Goal: Complete application form

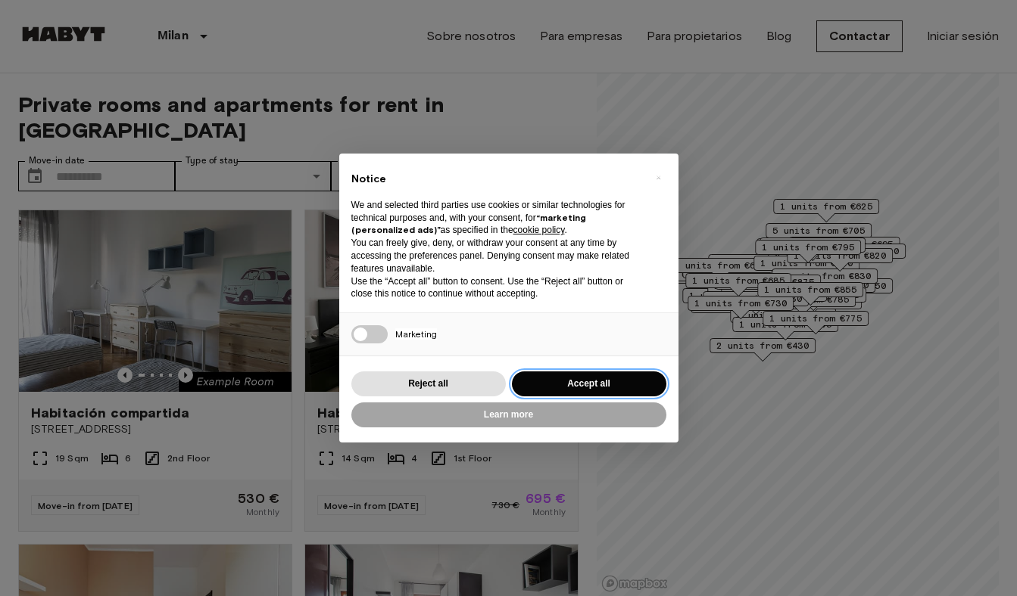
click at [575, 386] on button "Accept all" at bounding box center [589, 384] width 154 height 25
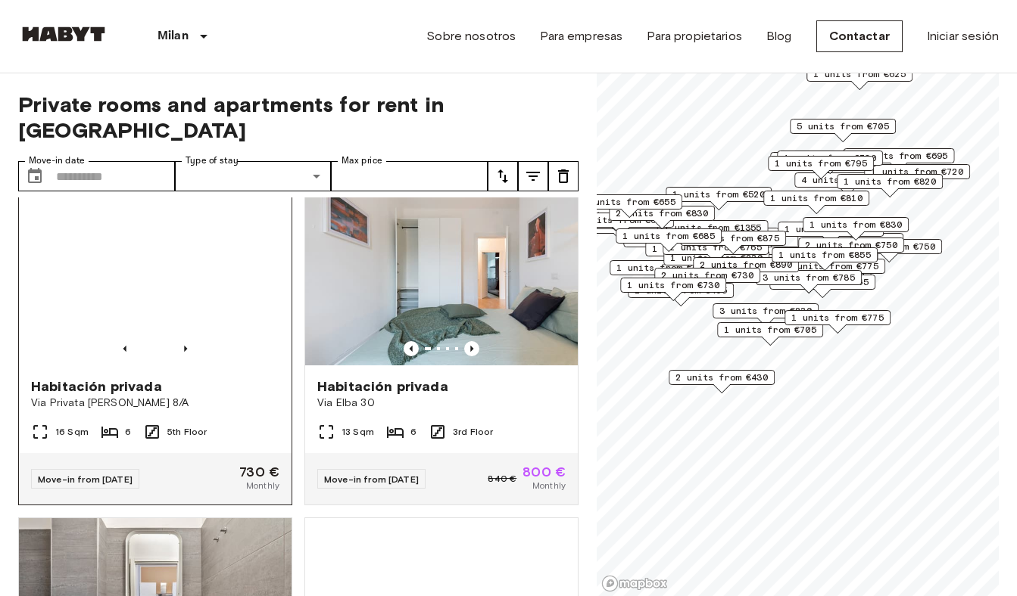
scroll to position [698, 0]
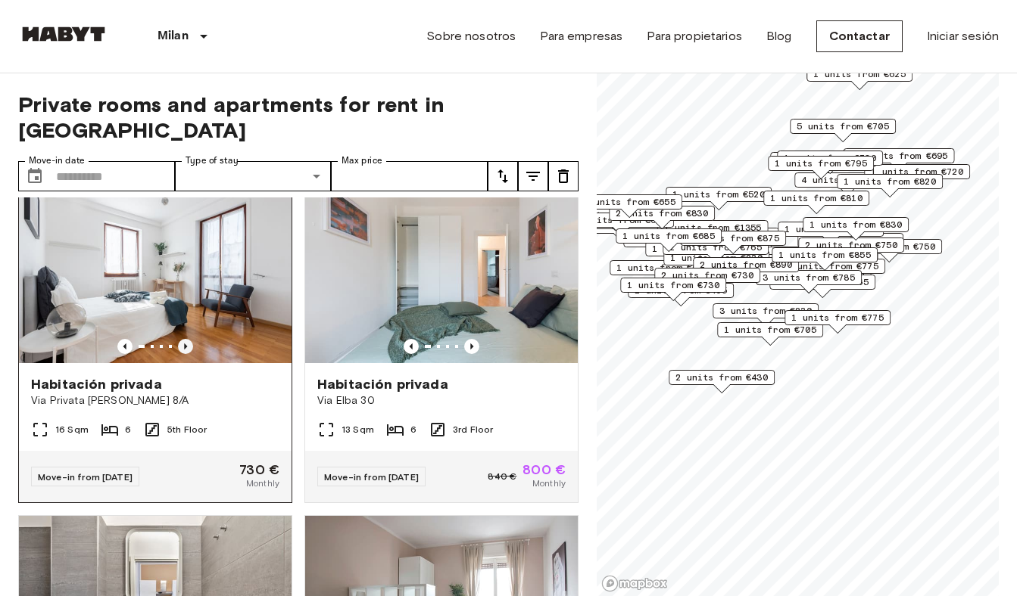
click at [185, 339] on icon "Previous image" at bounding box center [185, 346] width 15 height 15
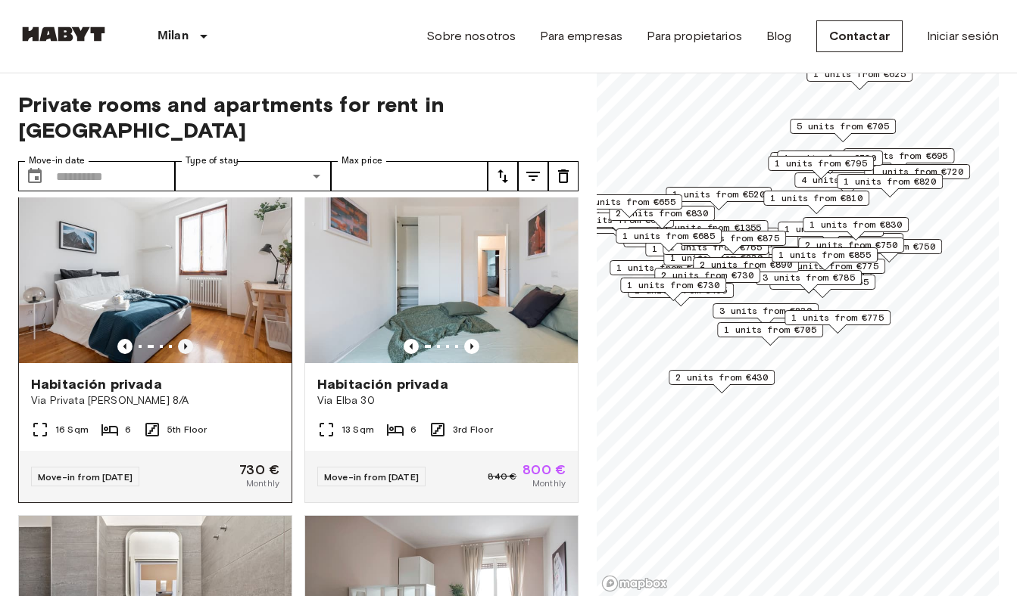
click at [185, 339] on icon "Previous image" at bounding box center [185, 346] width 15 height 15
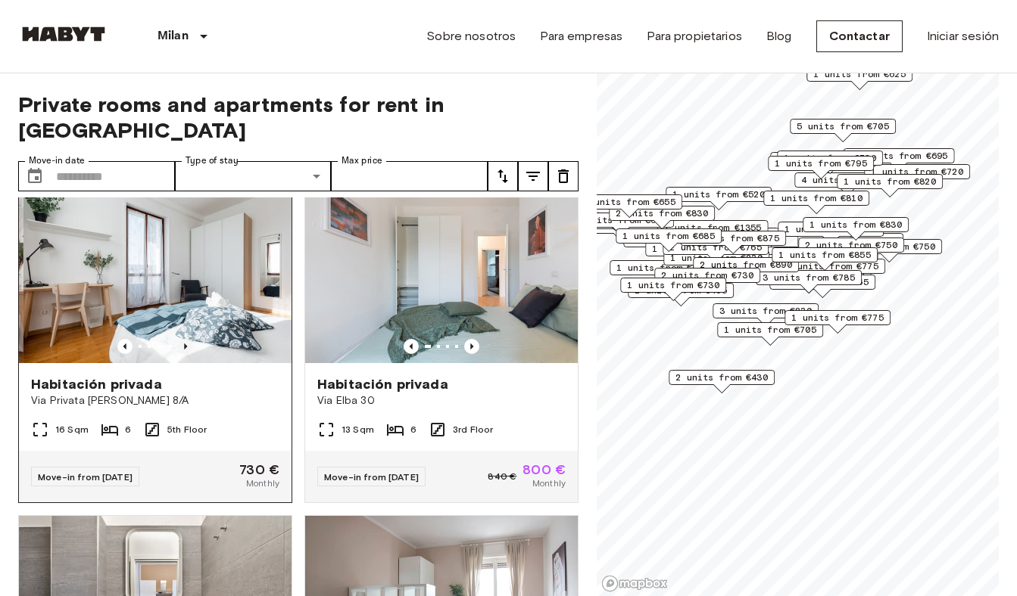
click at [185, 339] on icon "Previous image" at bounding box center [185, 346] width 15 height 15
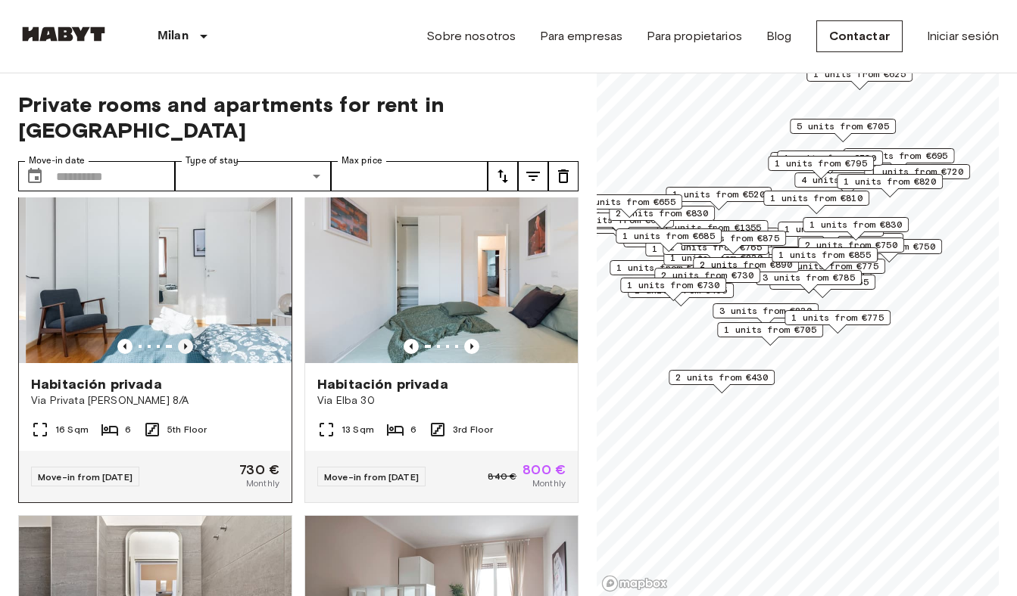
click at [185, 339] on icon "Previous image" at bounding box center [185, 346] width 15 height 15
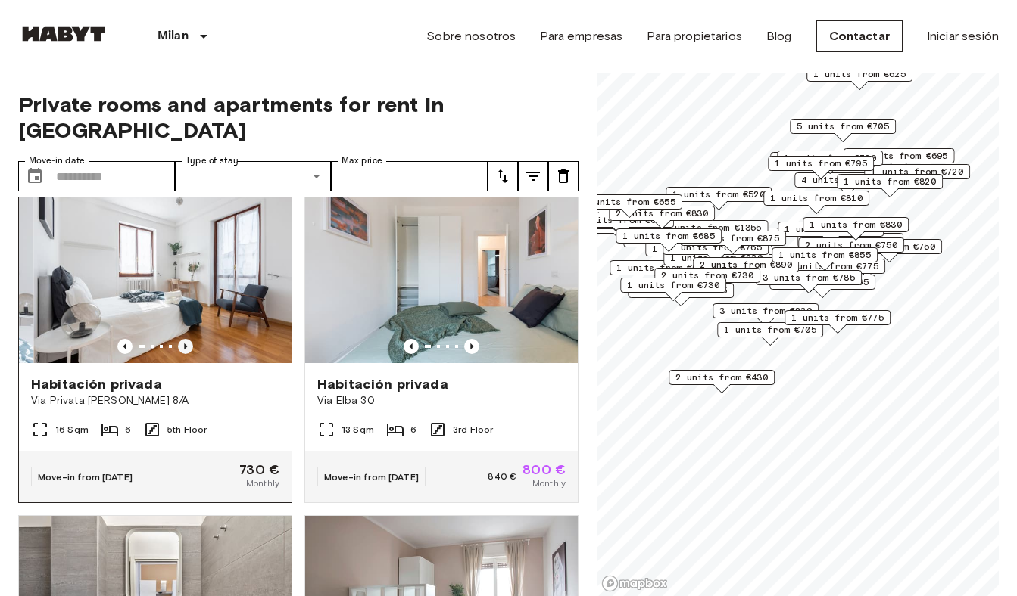
click at [185, 339] on icon "Previous image" at bounding box center [185, 346] width 15 height 15
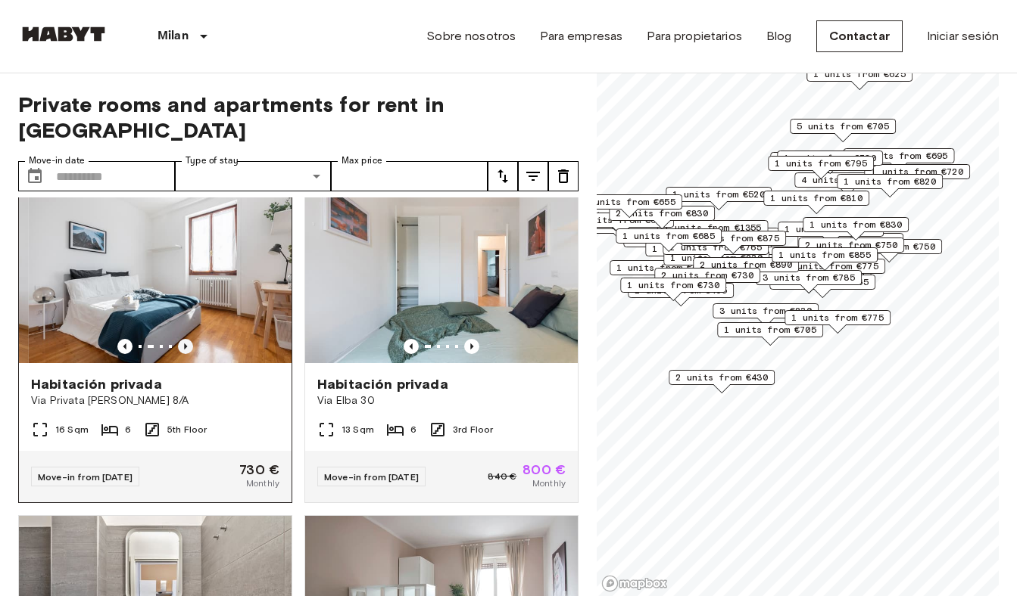
click at [185, 339] on icon "Previous image" at bounding box center [185, 346] width 15 height 15
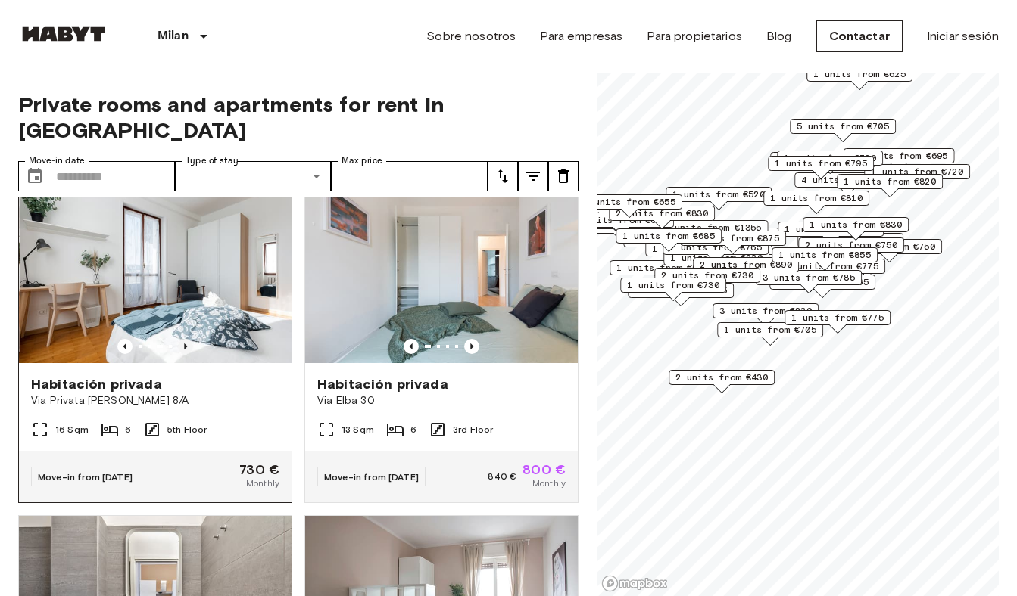
click at [185, 339] on icon "Previous image" at bounding box center [185, 346] width 15 height 15
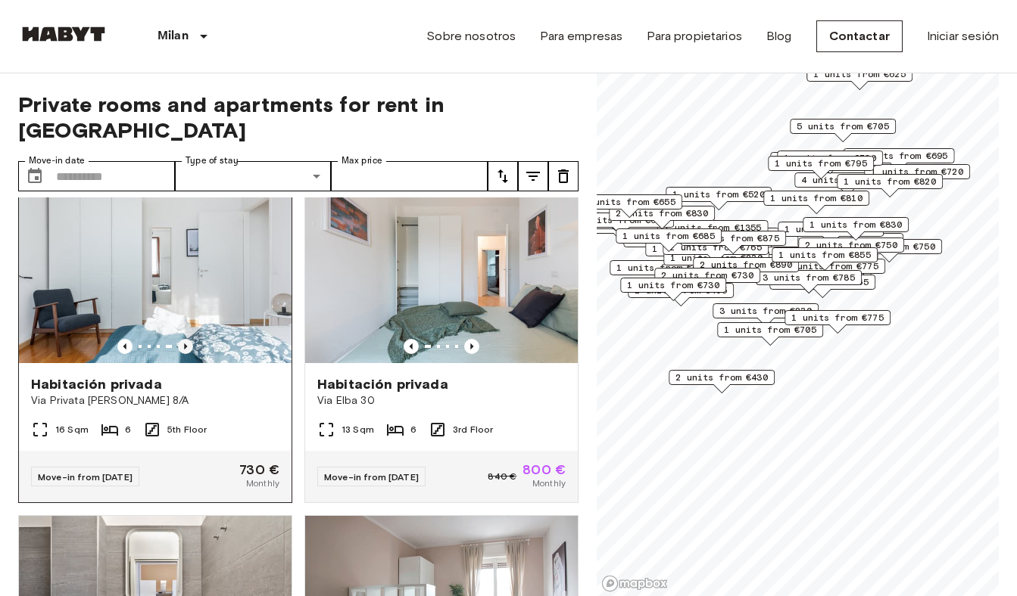
click at [185, 339] on icon "Previous image" at bounding box center [185, 346] width 15 height 15
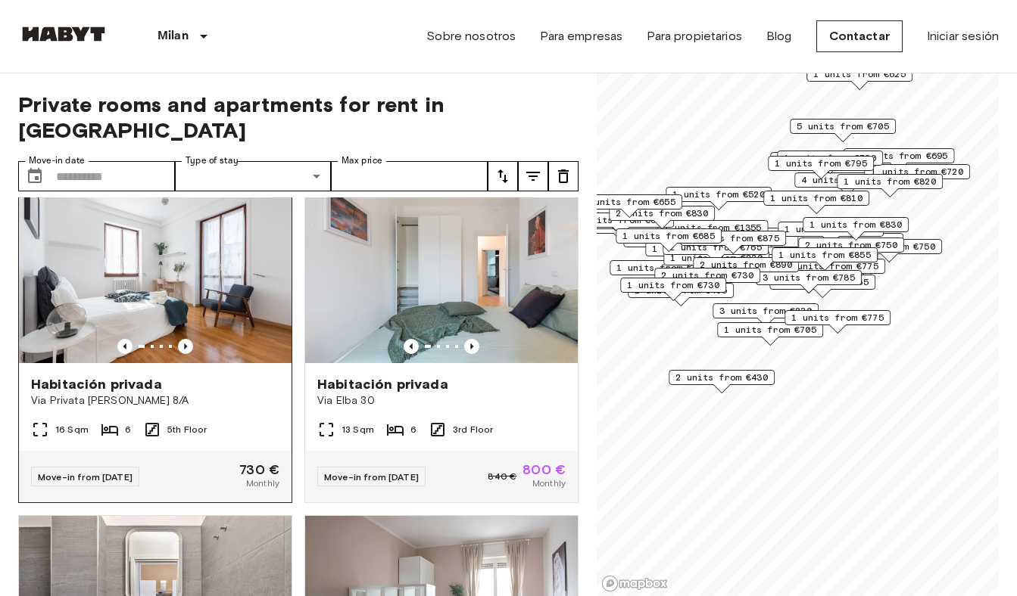
click at [257, 250] on img at bounding box center [155, 273] width 273 height 182
type input "**********"
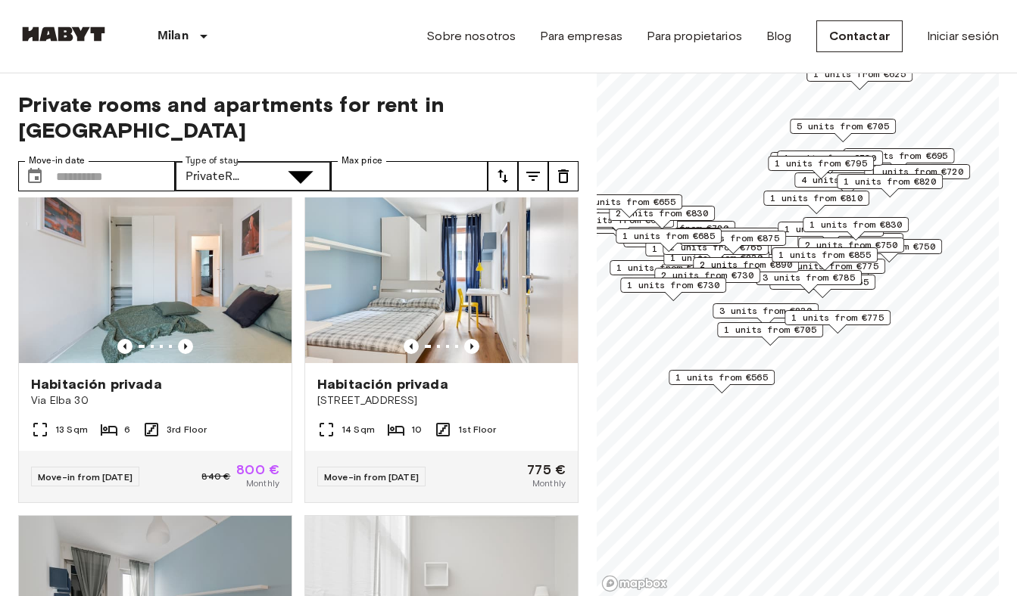
click at [140, 161] on input "Move-in date" at bounding box center [115, 176] width 119 height 30
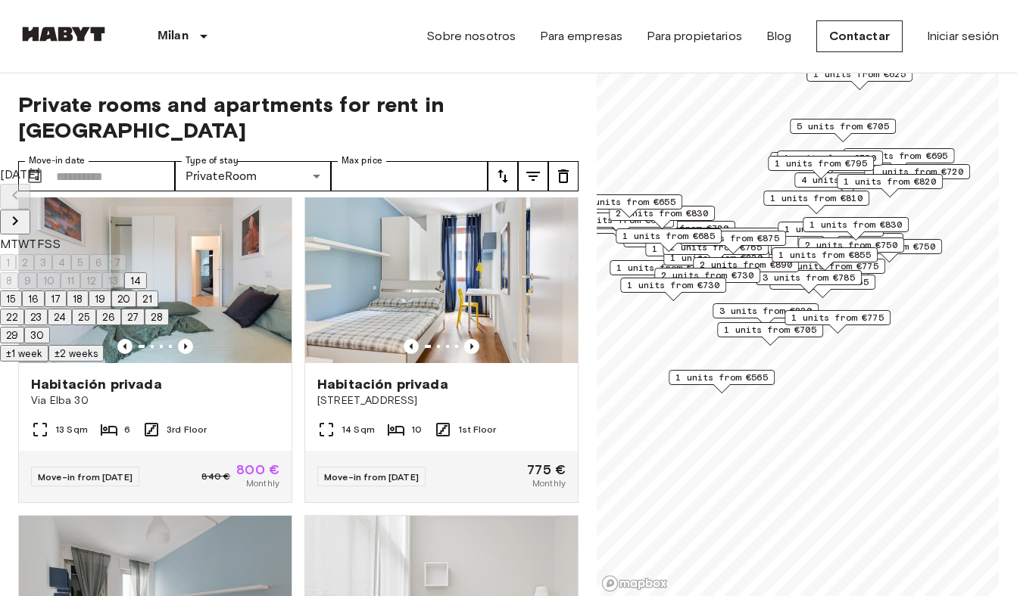
click at [24, 212] on icon "Next month" at bounding box center [15, 221] width 18 height 18
click at [37, 276] on button "7" at bounding box center [28, 281] width 18 height 17
type input "**********"
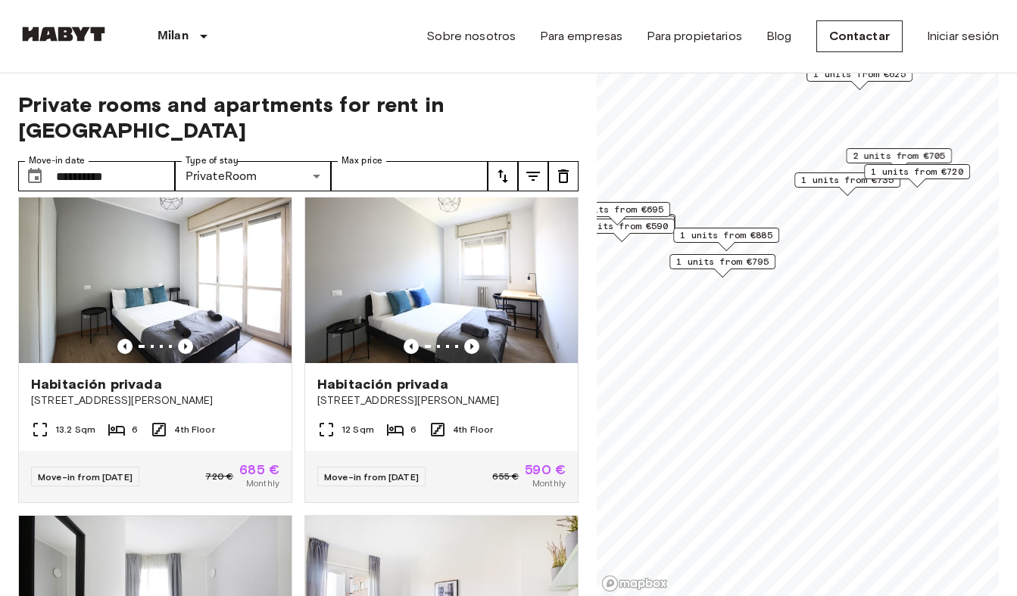
click at [550, 112] on span "Private rooms and apartments for rent in Milan" at bounding box center [298, 117] width 560 height 51
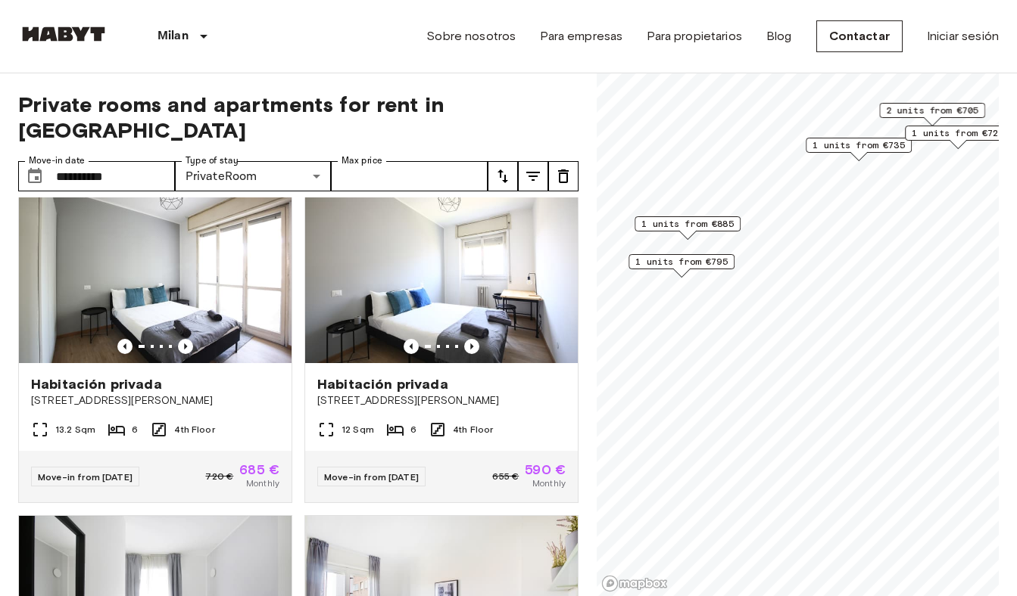
scroll to position [609, 0]
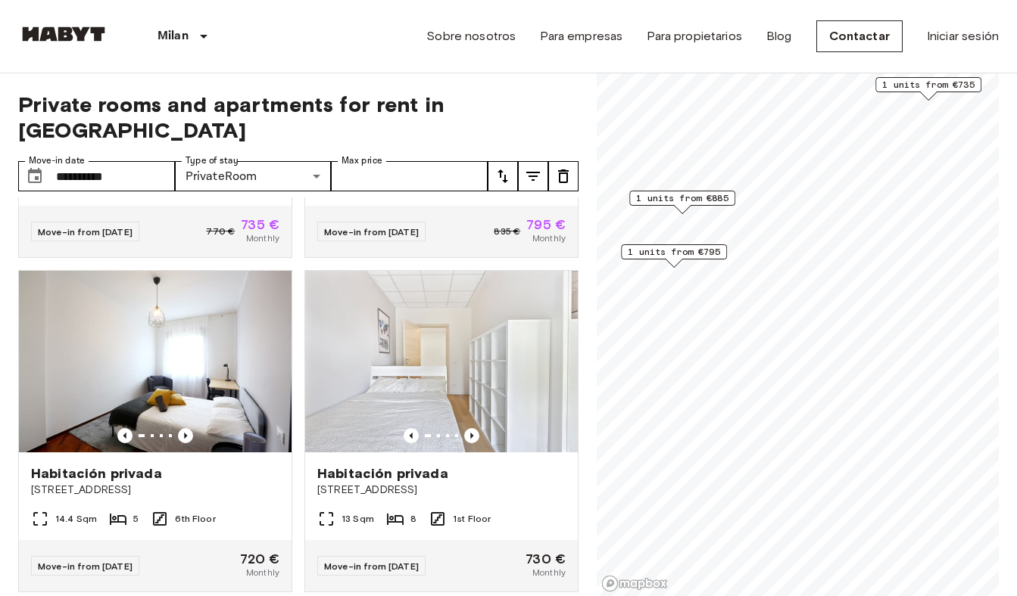
scroll to position [274, 0]
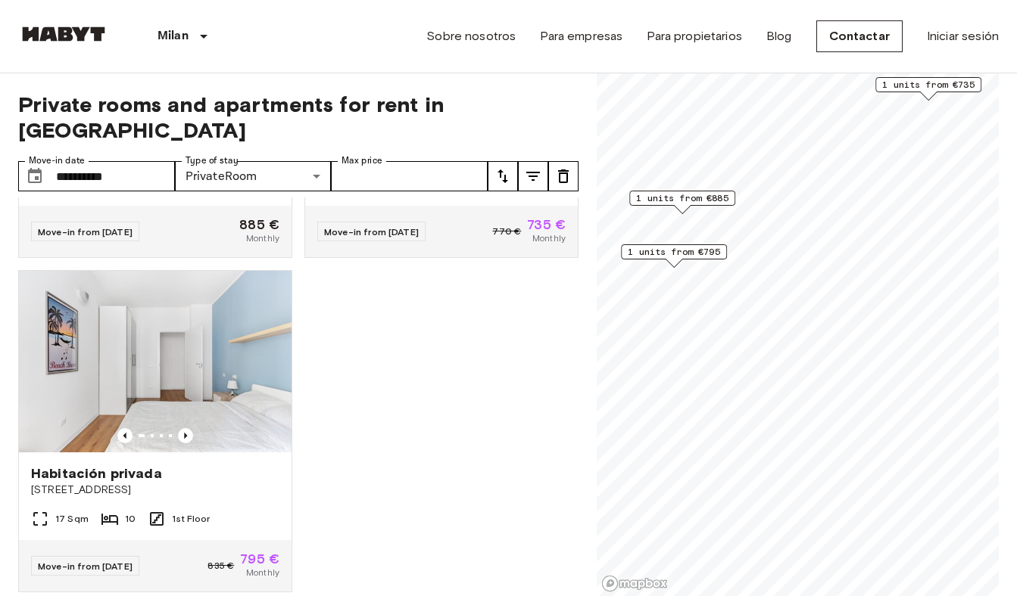
click at [686, 252] on span "1 units from €795" at bounding box center [674, 252] width 92 height 14
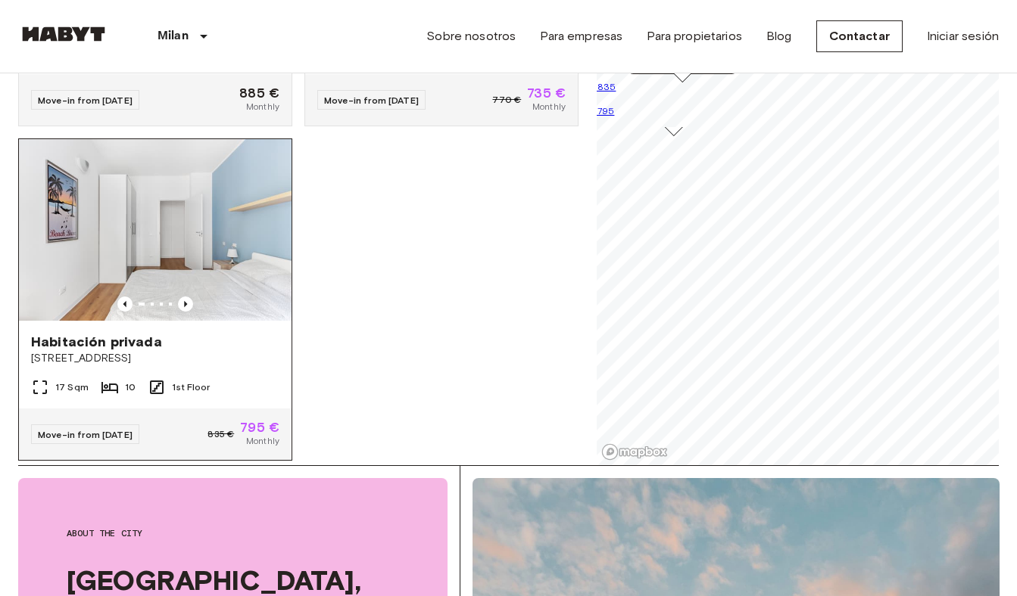
scroll to position [132, 0]
click at [183, 296] on icon "Previous image" at bounding box center [185, 303] width 15 height 15
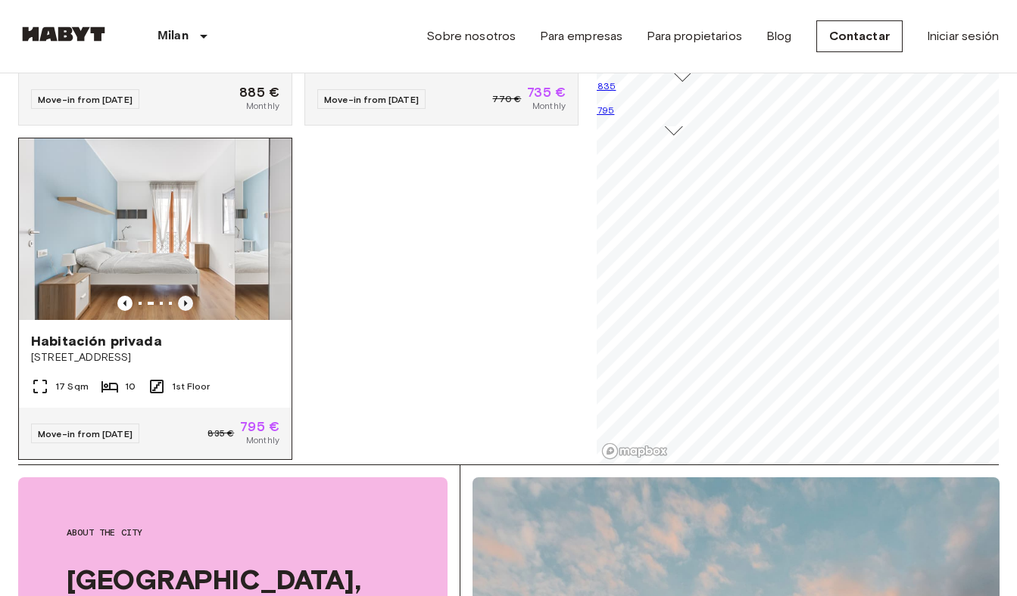
click at [183, 296] on icon "Previous image" at bounding box center [185, 303] width 15 height 15
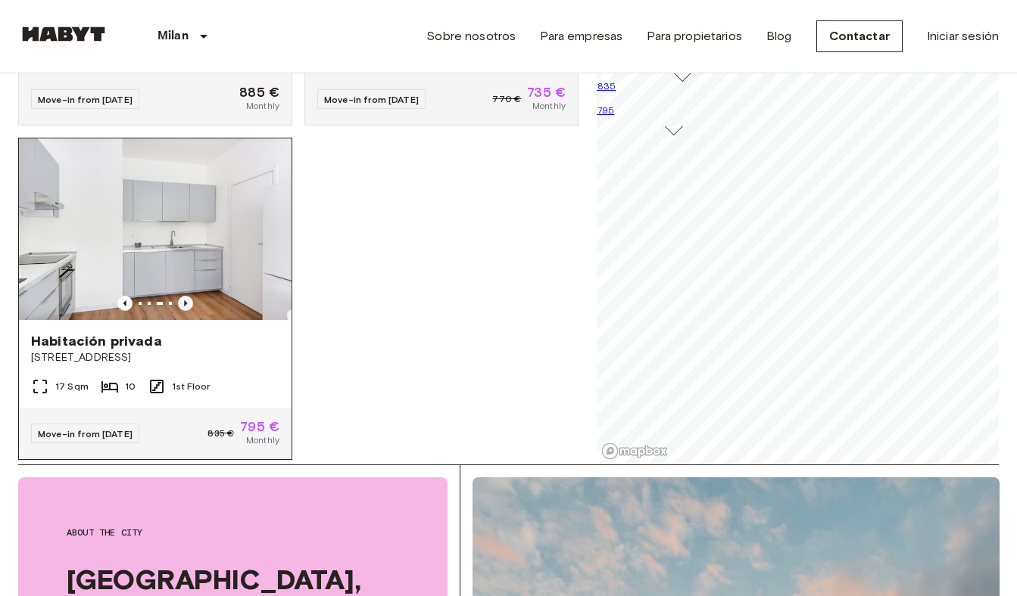
click at [182, 296] on icon "Previous image" at bounding box center [185, 303] width 15 height 15
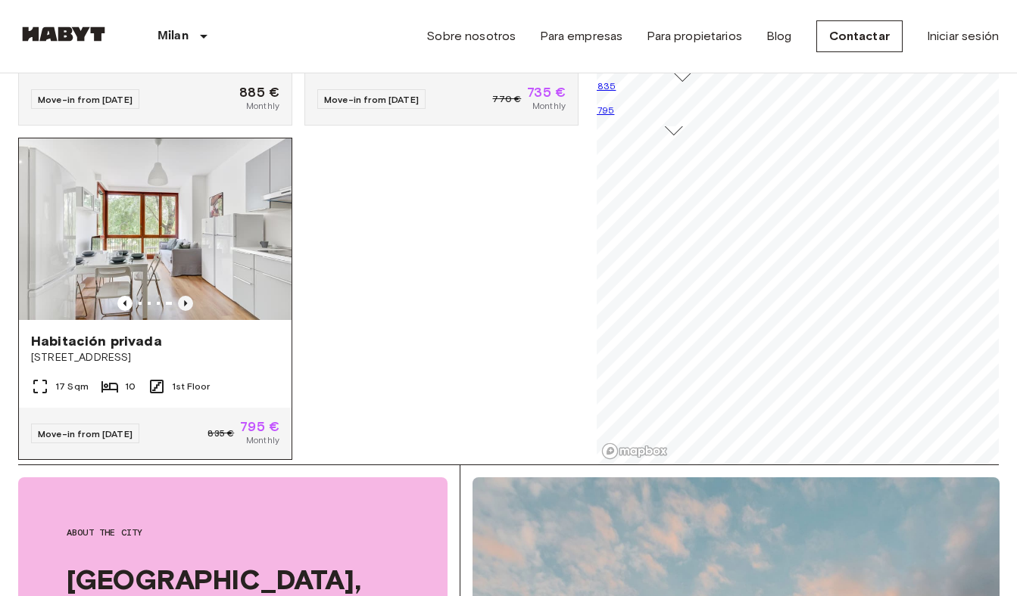
click at [182, 296] on icon "Previous image" at bounding box center [185, 303] width 15 height 15
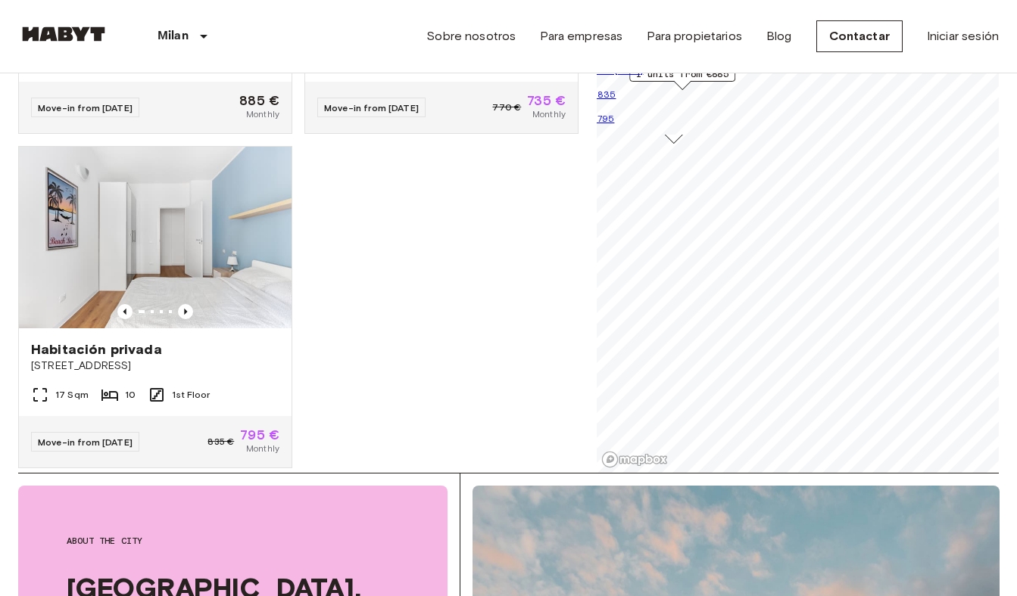
scroll to position [139, 0]
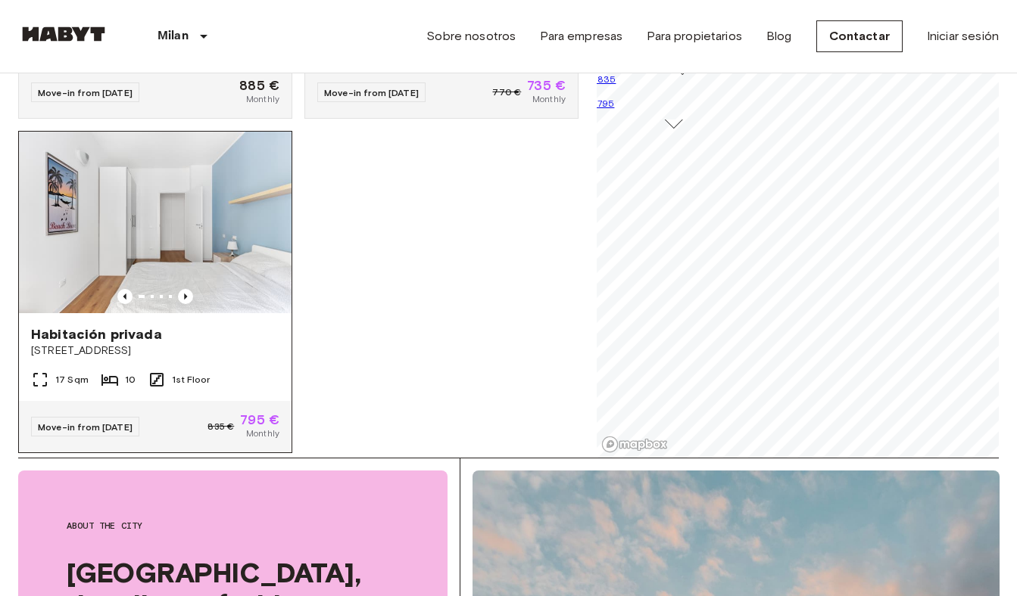
click at [211, 195] on img at bounding box center [155, 223] width 273 height 182
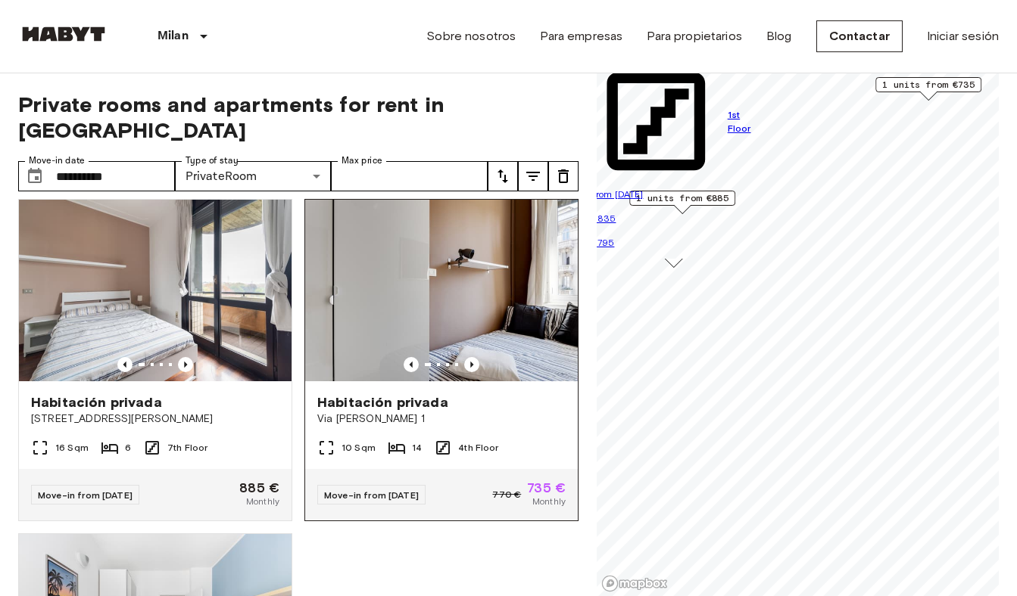
scroll to position [9, 0]
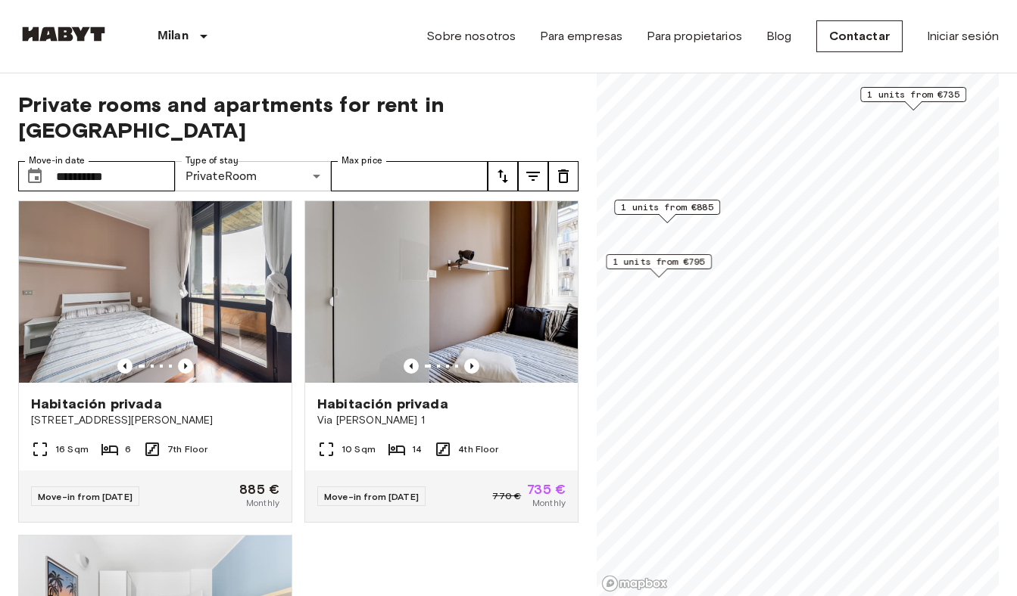
type input "**********"
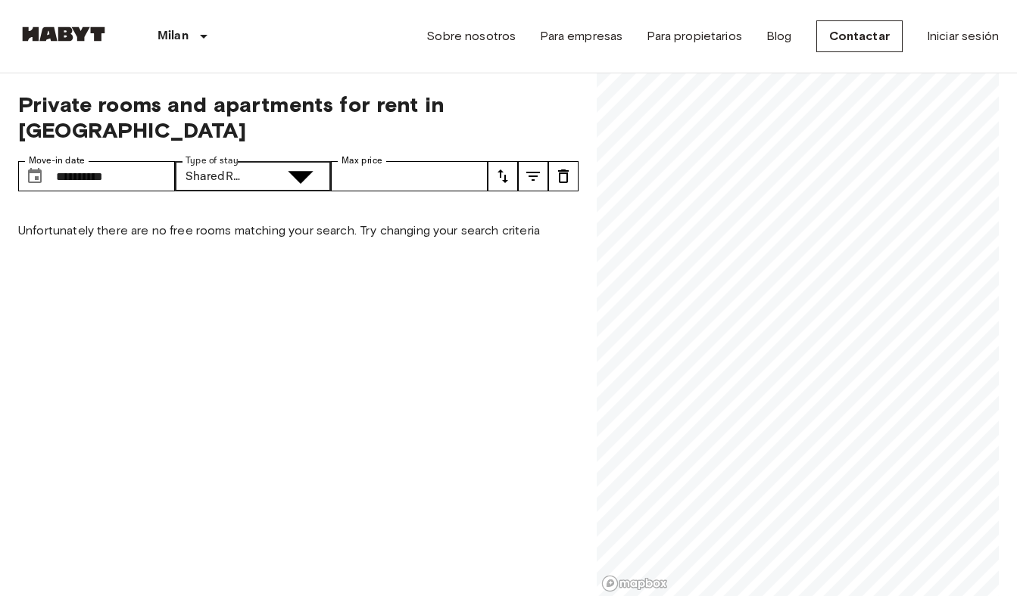
type input "**********"
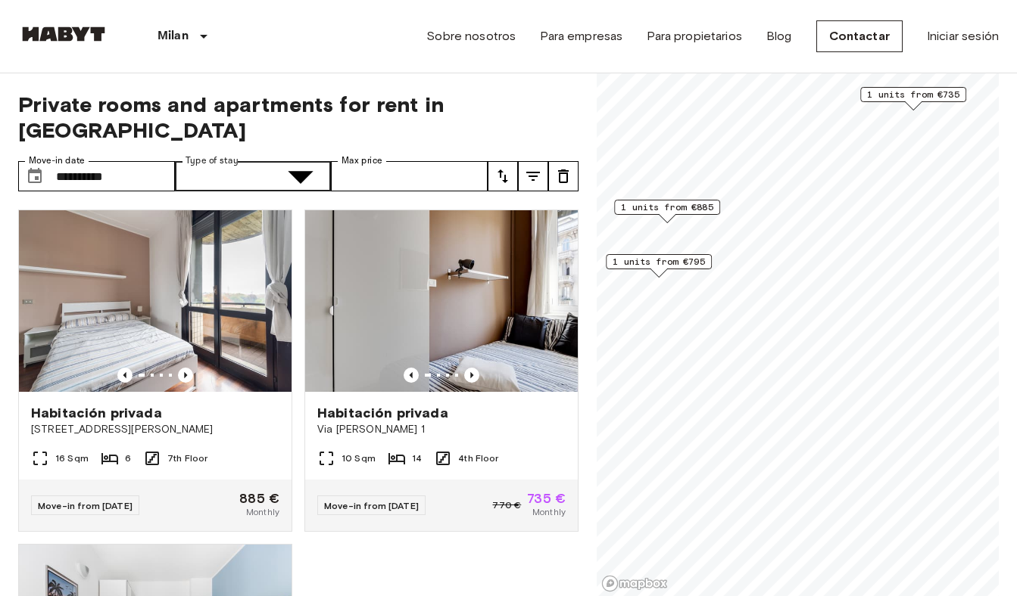
type input "**********"
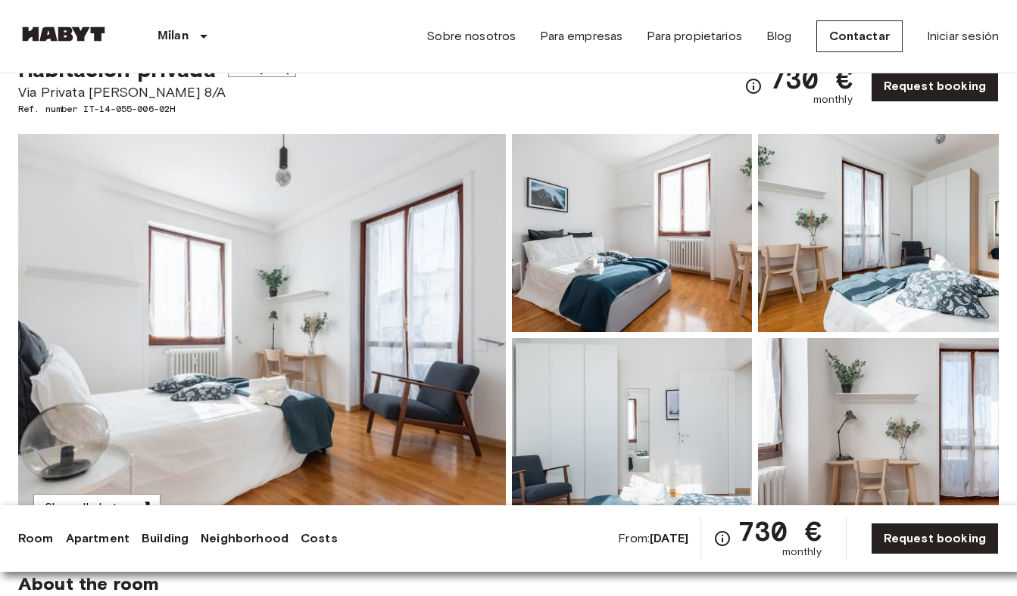
scroll to position [74, 0]
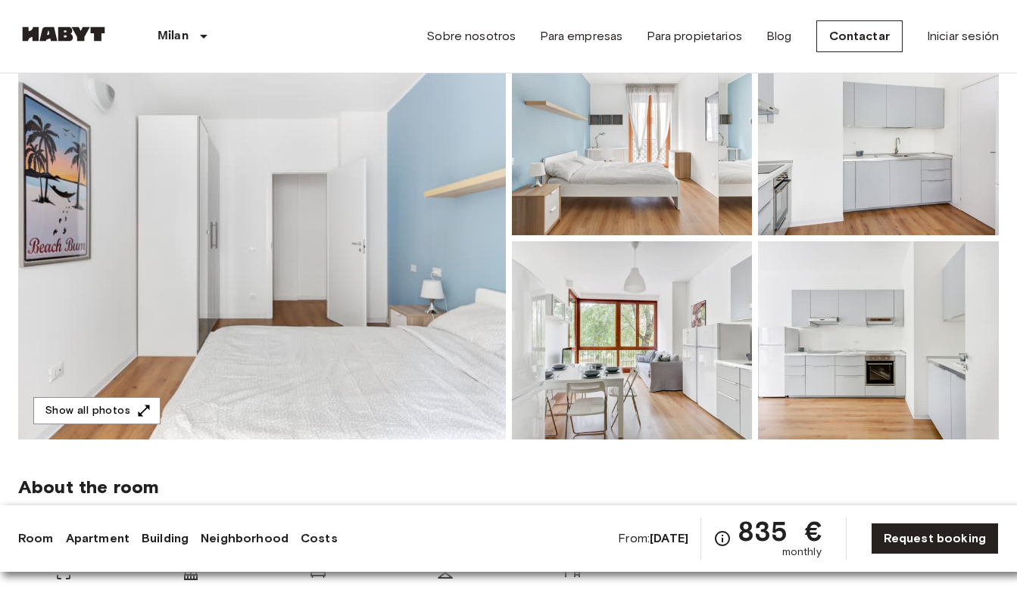
scroll to position [154, 0]
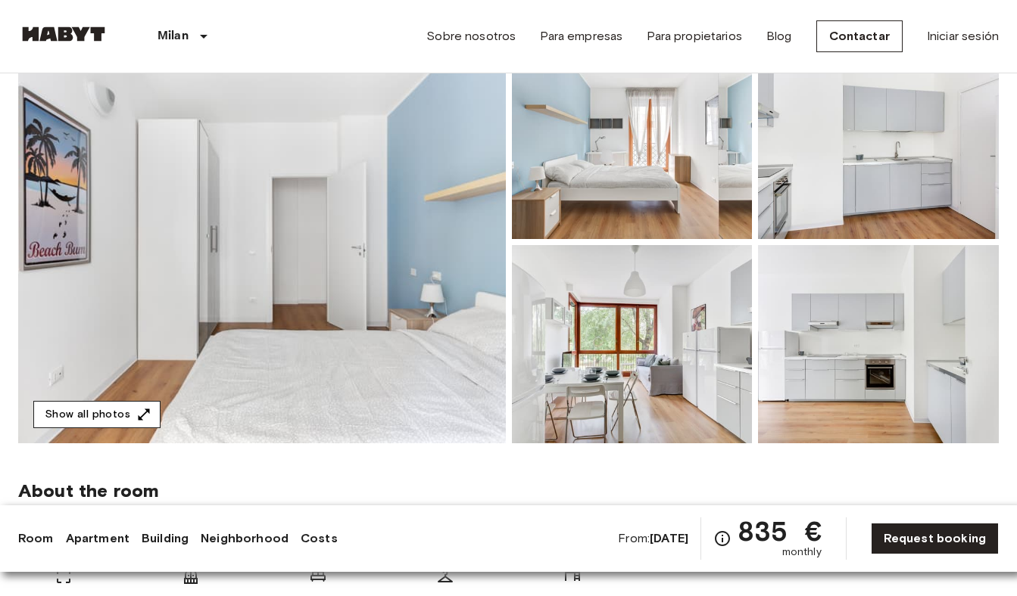
click at [107, 420] on button "Show all photos" at bounding box center [96, 415] width 127 height 28
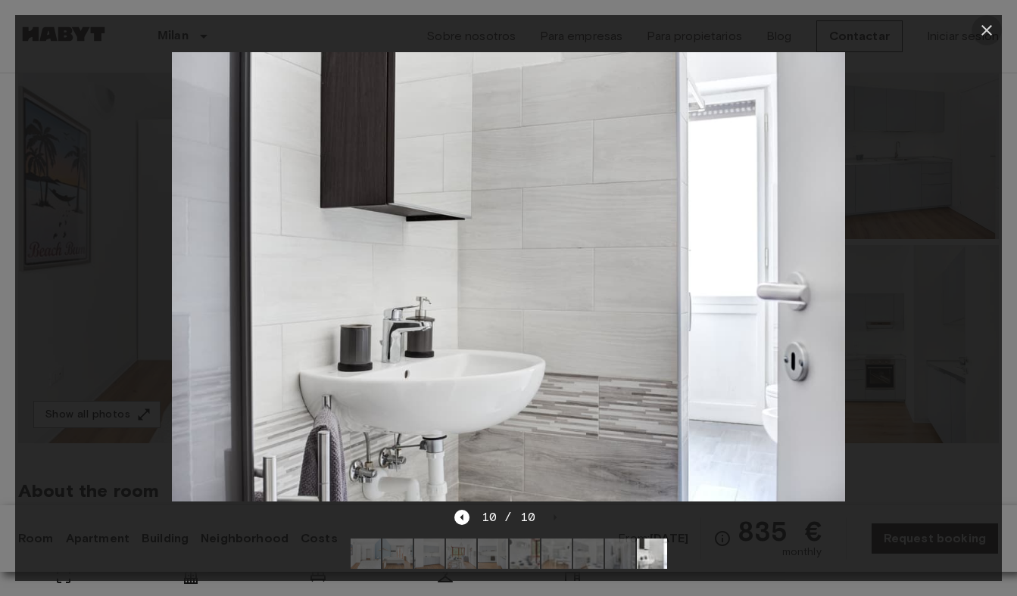
click at [984, 28] on icon "button" at bounding box center [986, 30] width 11 height 11
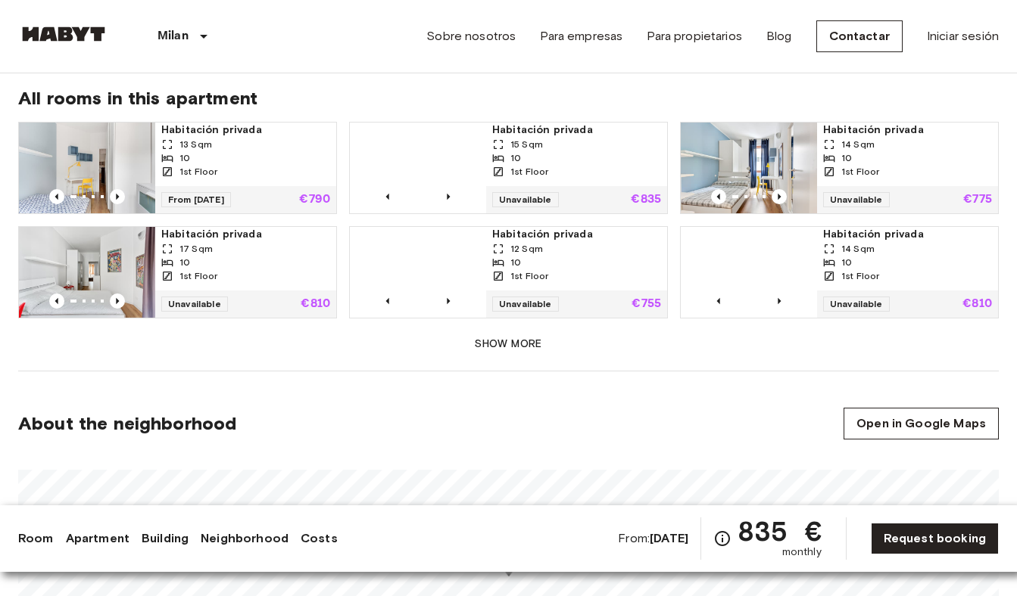
scroll to position [974, 0]
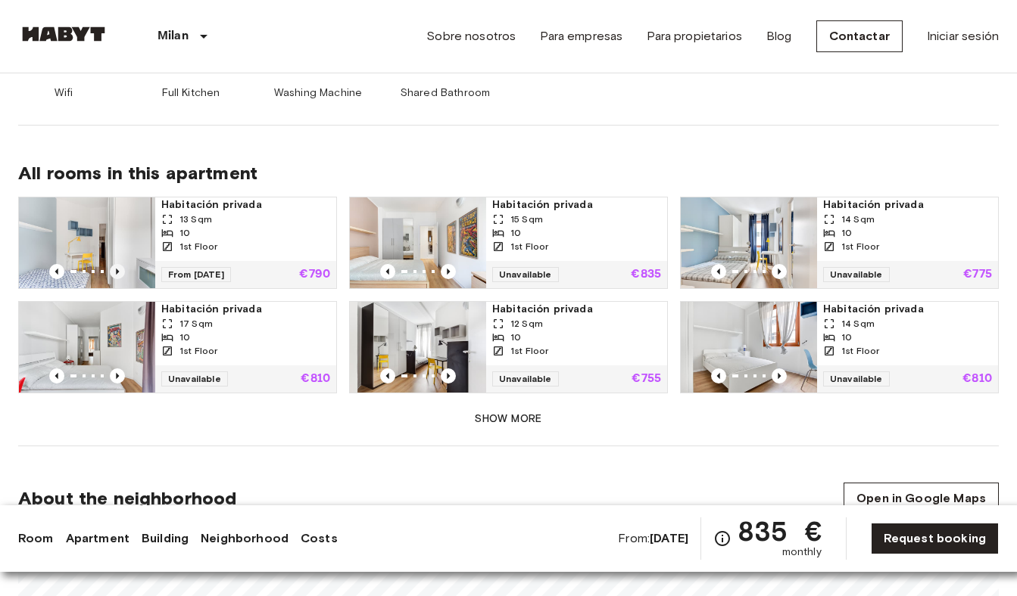
click at [114, 264] on icon "Previous image" at bounding box center [117, 271] width 15 height 15
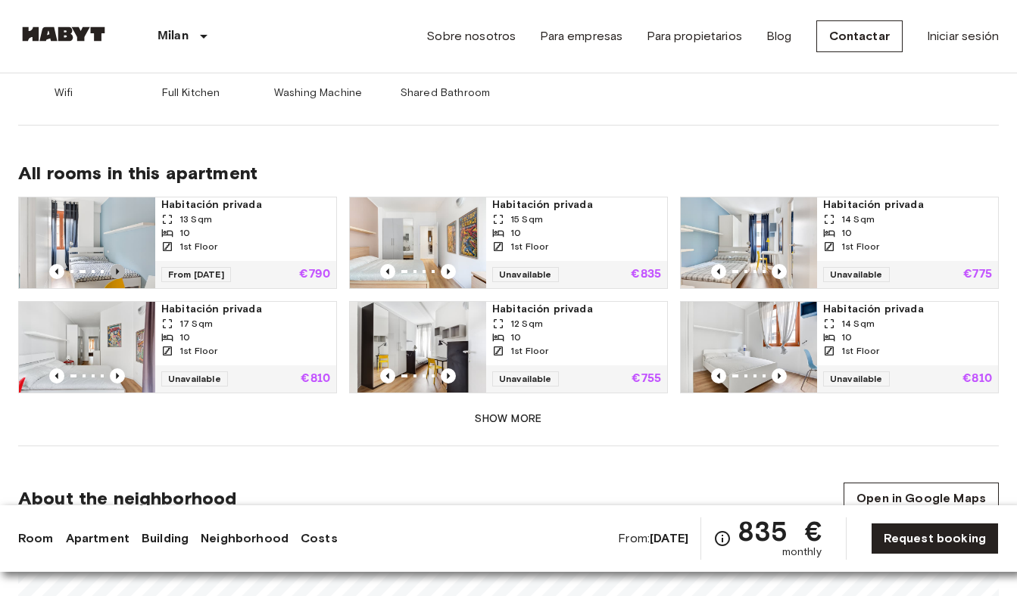
click at [114, 264] on icon "Previous image" at bounding box center [117, 271] width 15 height 15
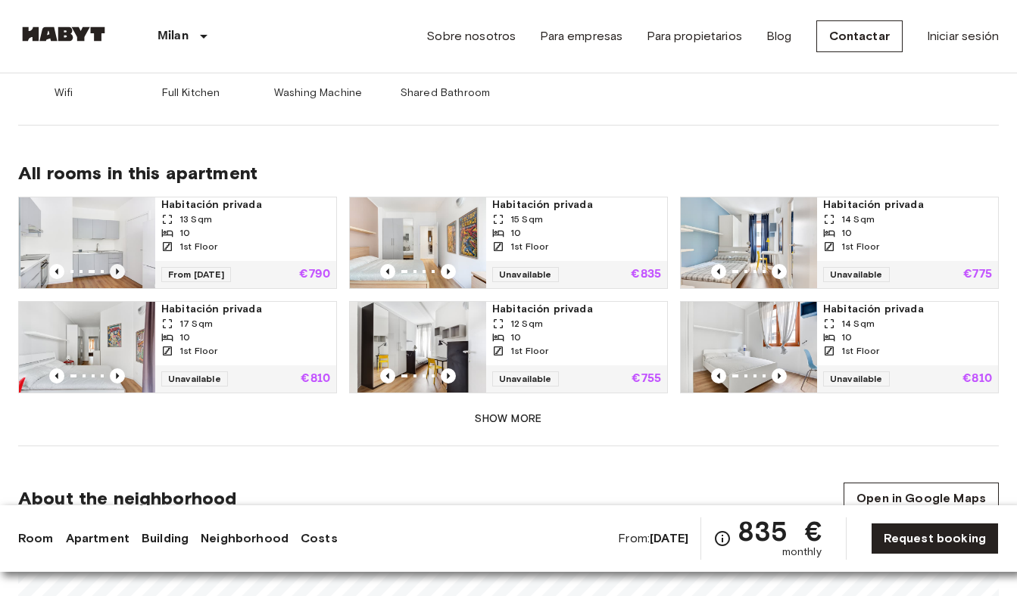
click at [114, 264] on icon "Previous image" at bounding box center [117, 271] width 15 height 15
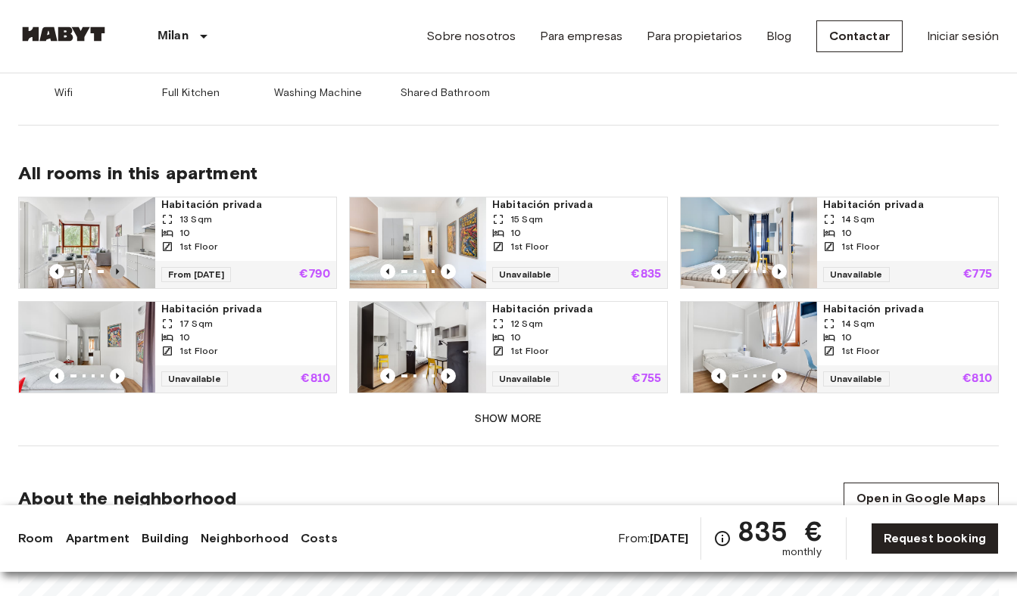
click at [114, 264] on icon "Previous image" at bounding box center [117, 271] width 15 height 15
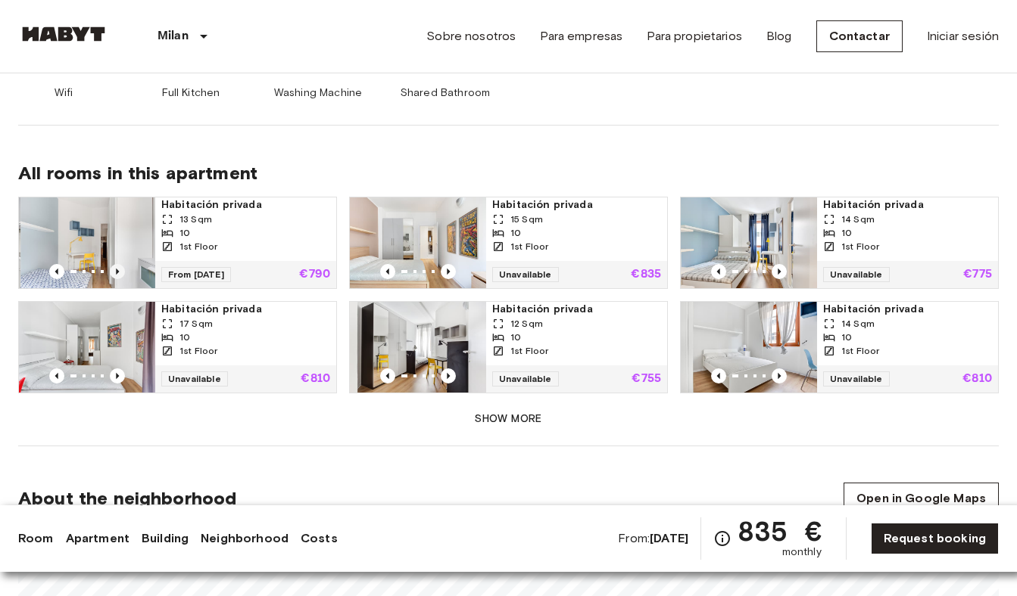
click at [114, 264] on icon "Previous image" at bounding box center [117, 271] width 15 height 15
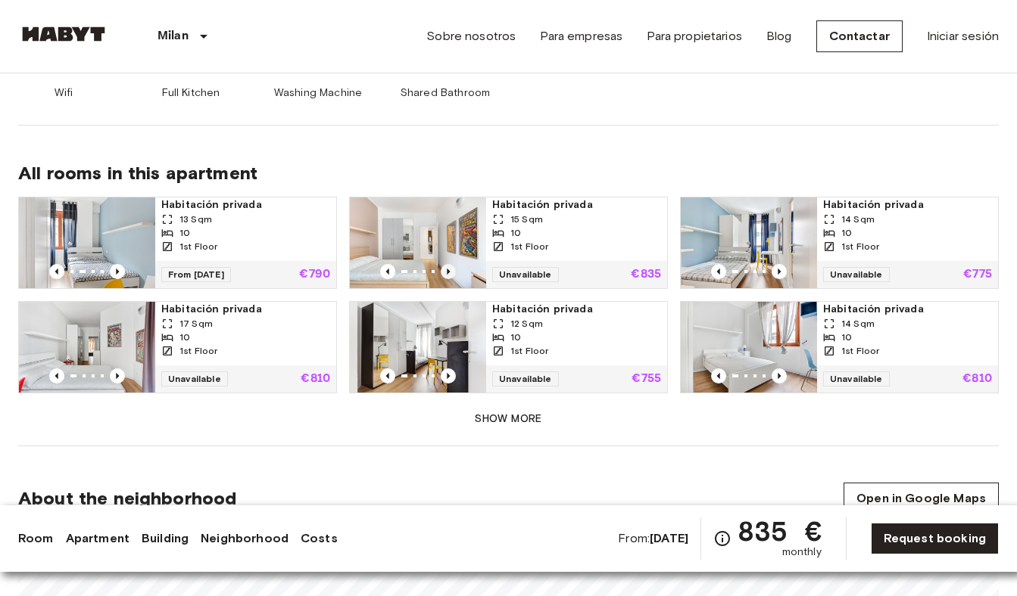
click at [444, 264] on icon "Previous image" at bounding box center [448, 271] width 15 height 15
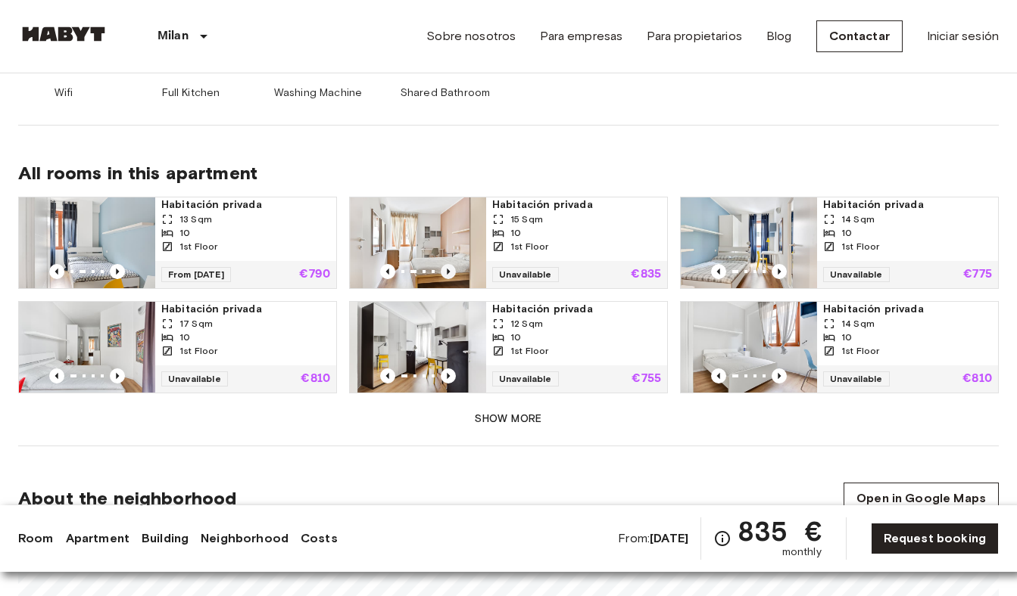
click at [444, 264] on icon "Previous image" at bounding box center [448, 271] width 15 height 15
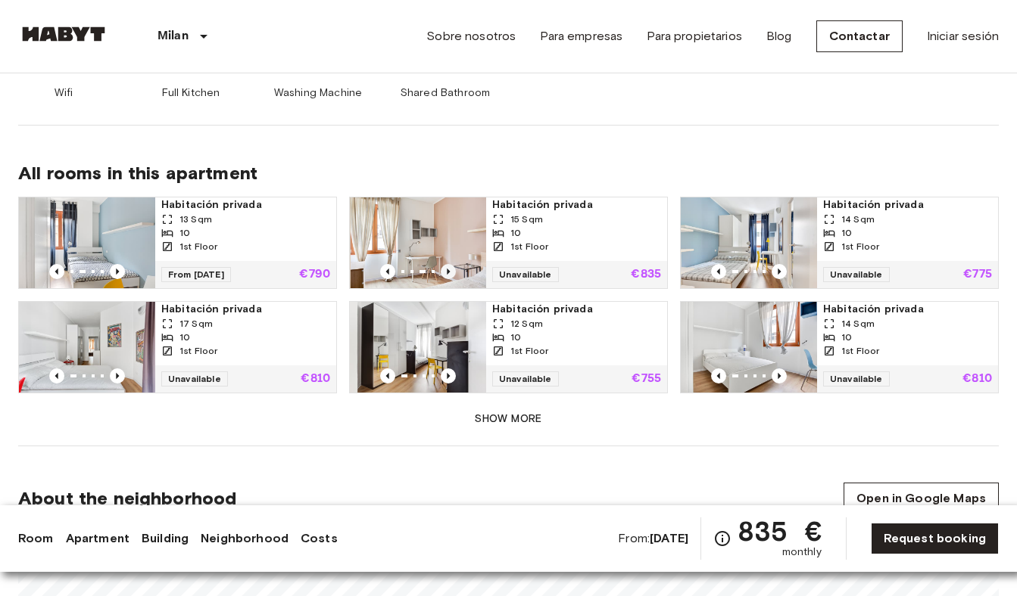
click at [444, 264] on icon "Previous image" at bounding box center [448, 271] width 15 height 15
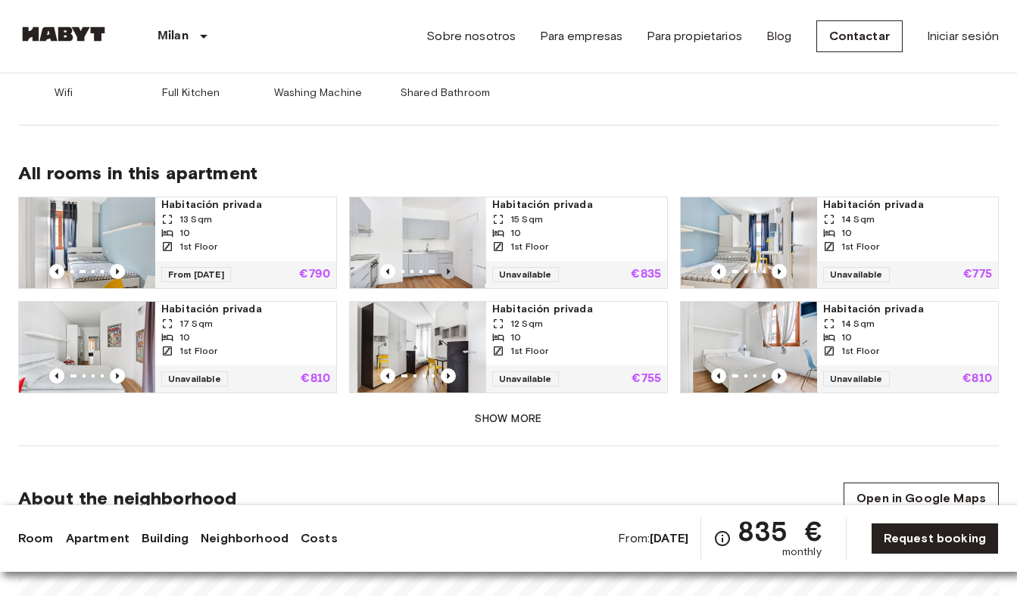
click at [444, 264] on icon "Previous image" at bounding box center [448, 271] width 15 height 15
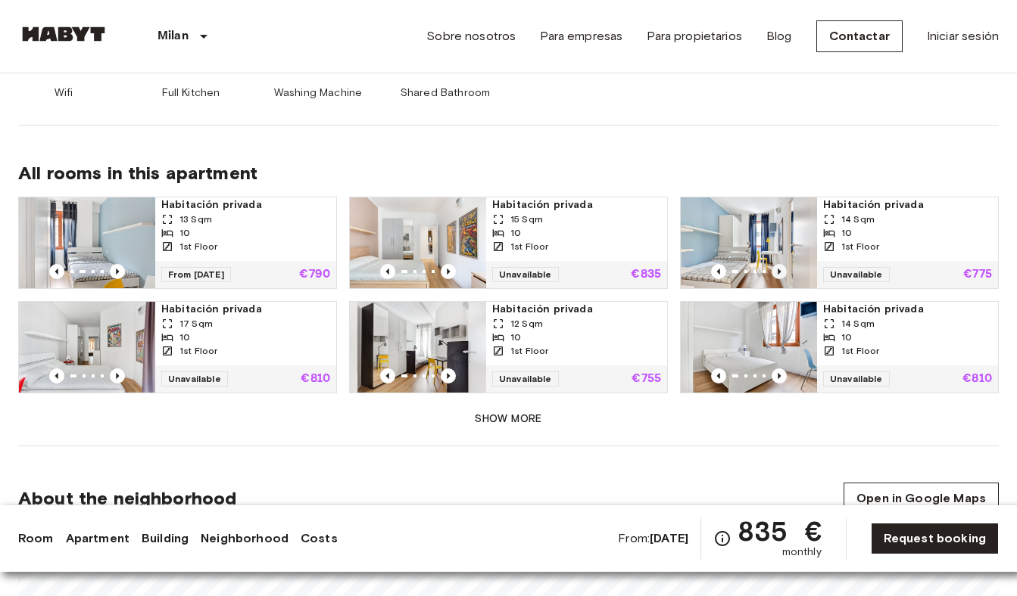
click at [777, 264] on icon "Previous image" at bounding box center [778, 271] width 15 height 15
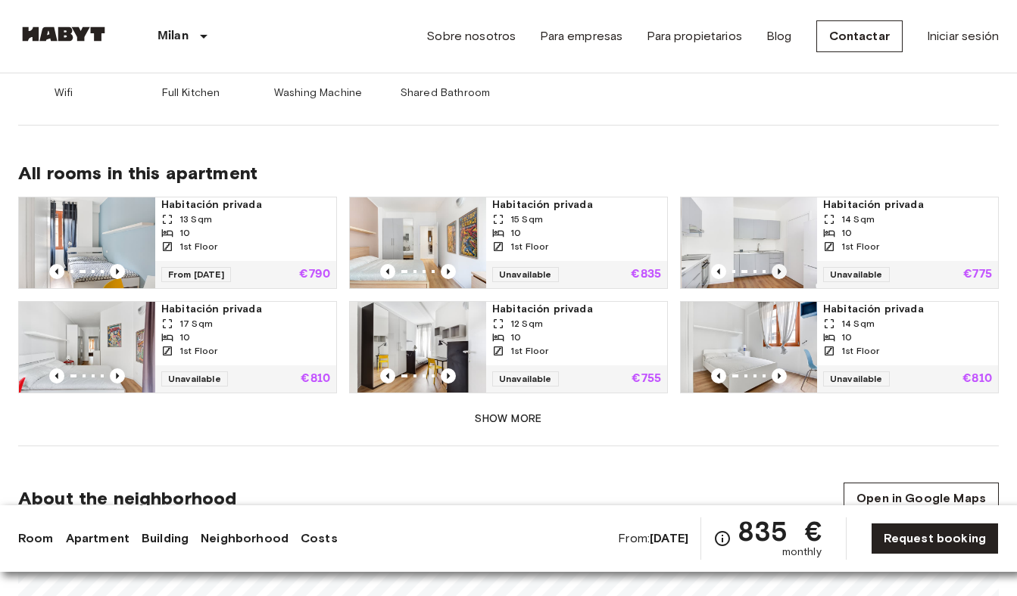
click at [777, 264] on icon "Previous image" at bounding box center [778, 271] width 15 height 15
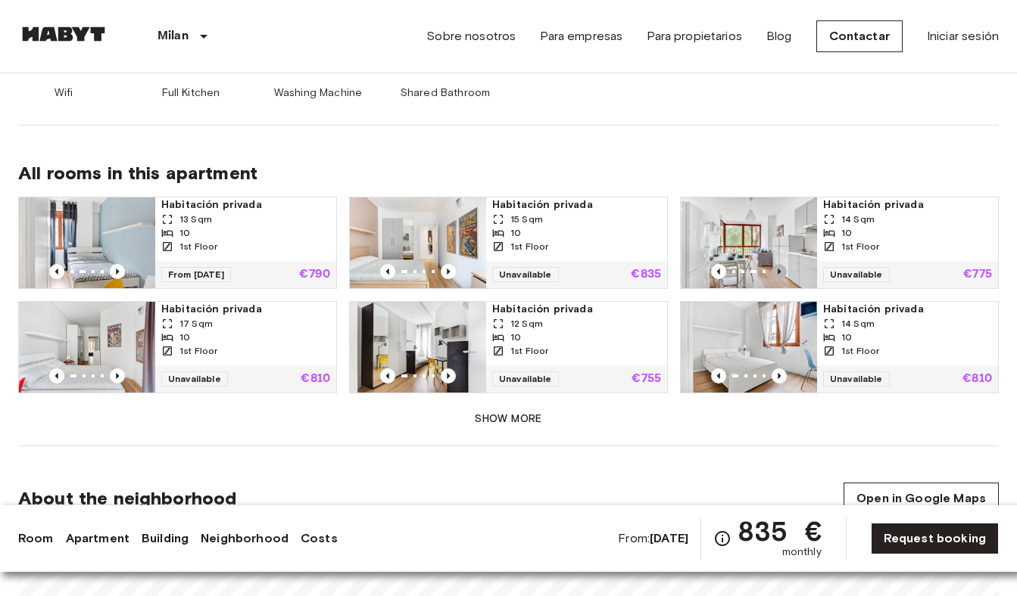
click at [777, 264] on icon "Previous image" at bounding box center [778, 271] width 15 height 15
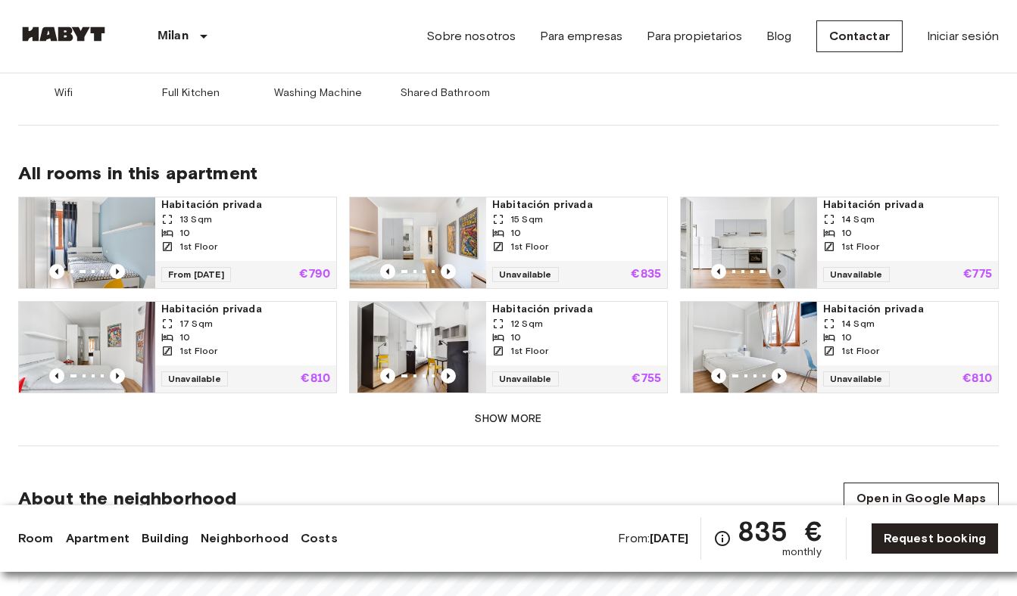
click at [777, 264] on icon "Previous image" at bounding box center [778, 271] width 15 height 15
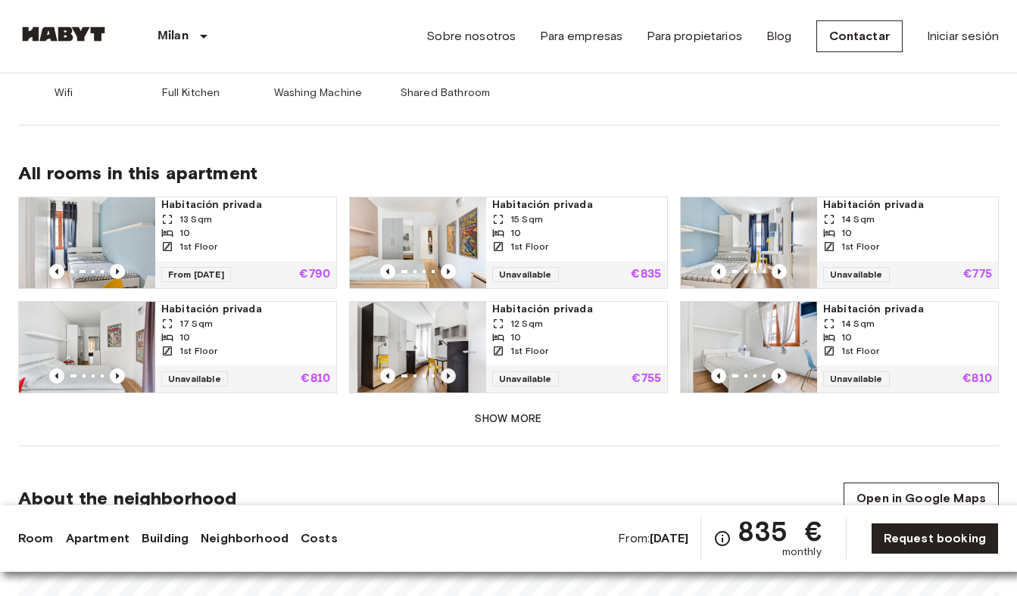
click at [447, 369] on icon "Previous image" at bounding box center [448, 376] width 15 height 15
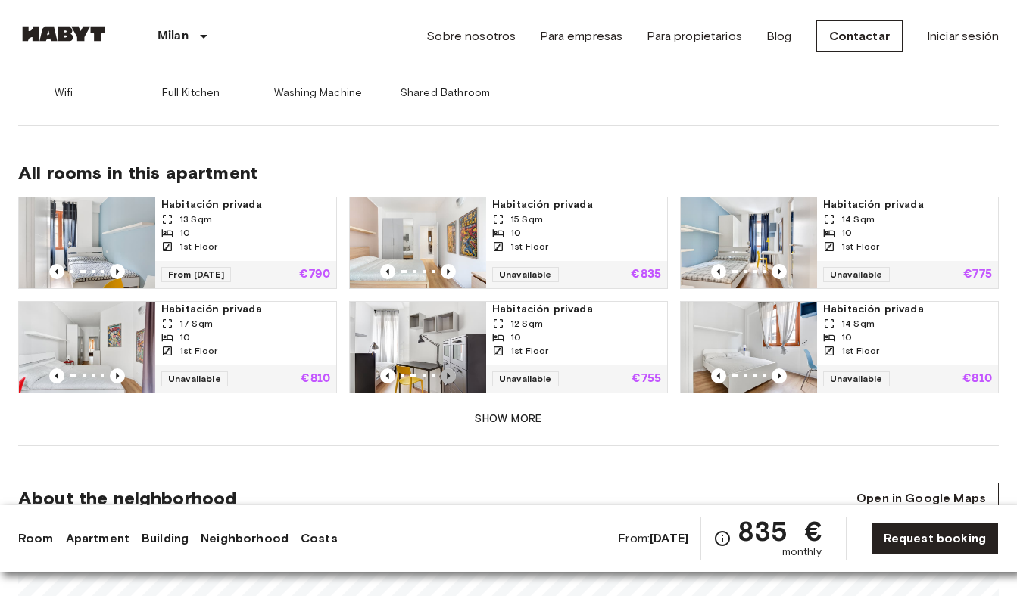
click at [447, 369] on icon "Previous image" at bounding box center [448, 376] width 15 height 15
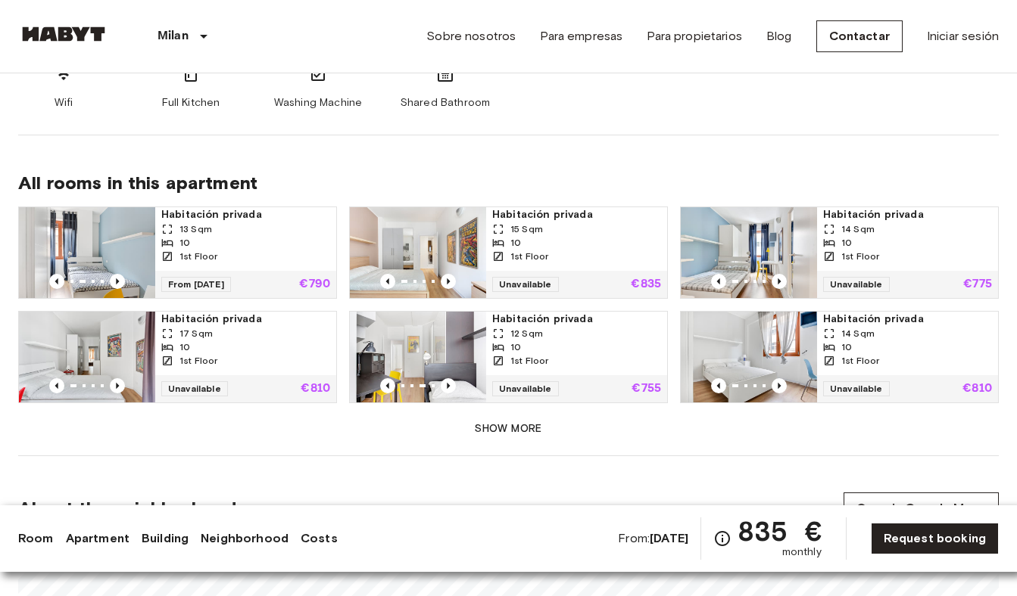
scroll to position [963, 0]
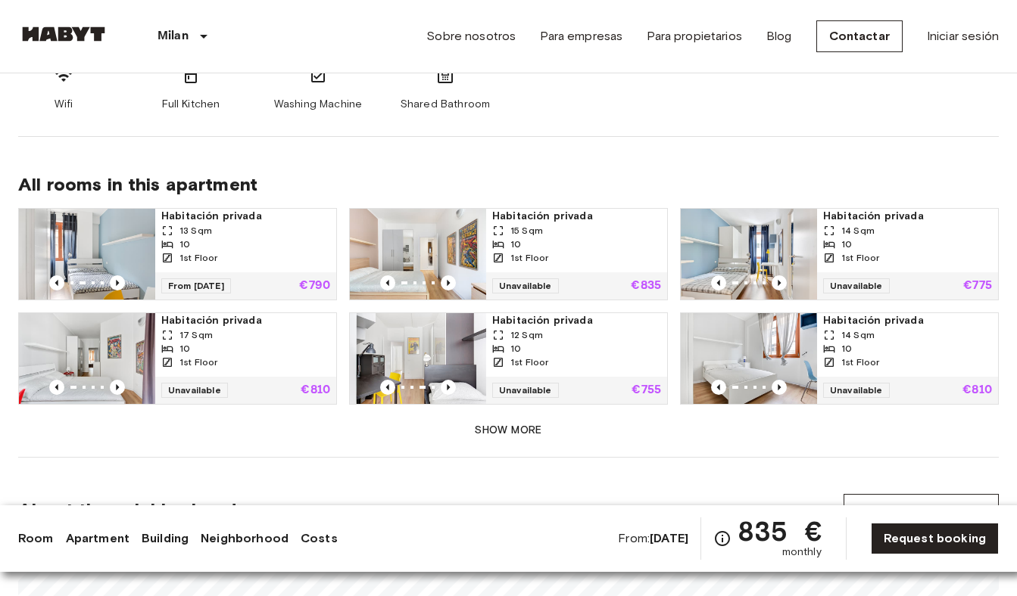
click at [462, 425] on button "Show more" at bounding box center [508, 431] width 980 height 28
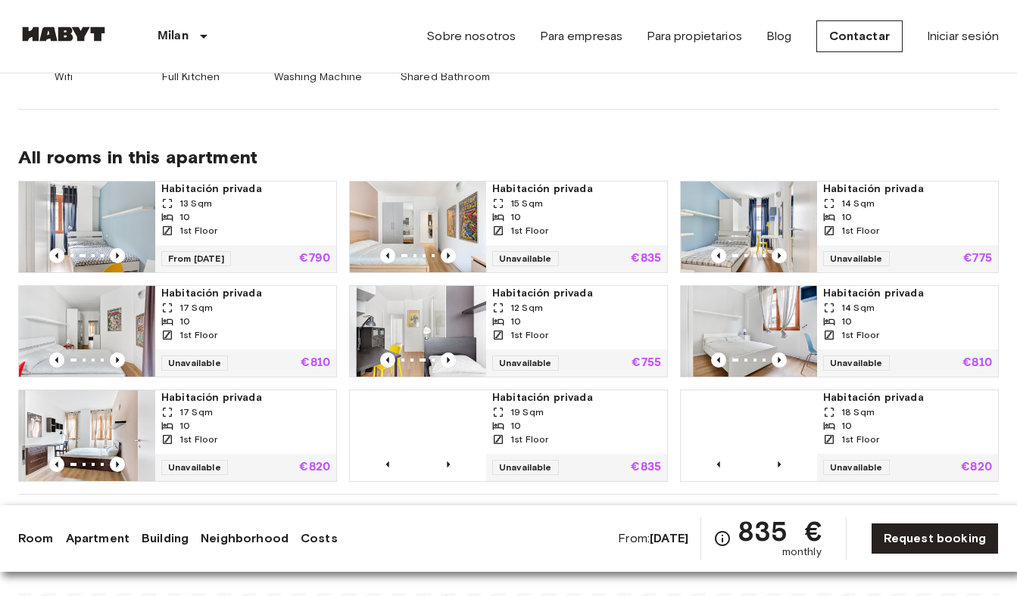
scroll to position [992, 0]
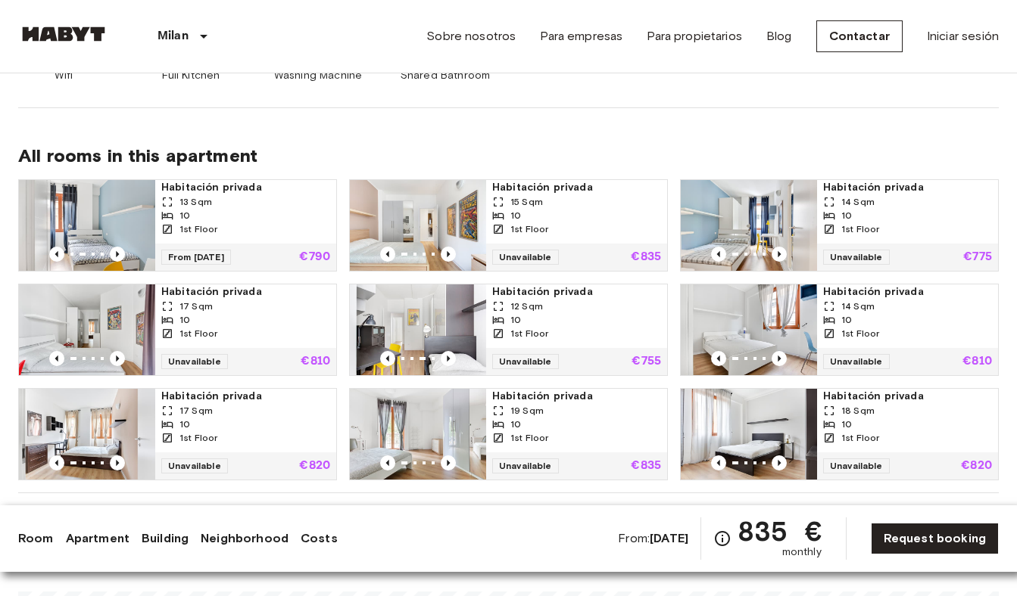
click at [245, 223] on div "1st Floor" at bounding box center [245, 230] width 169 height 14
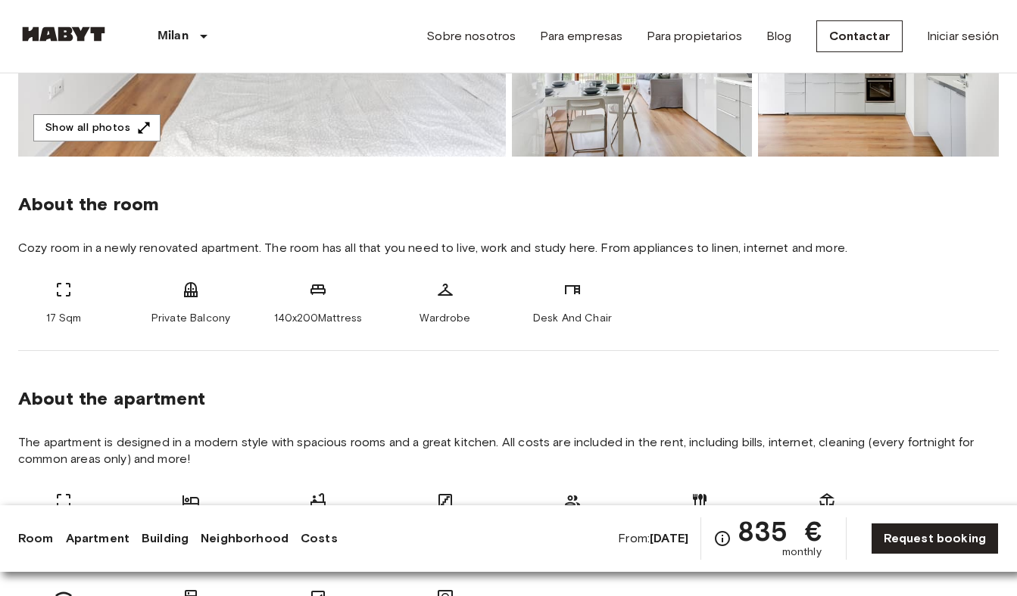
scroll to position [340, 0]
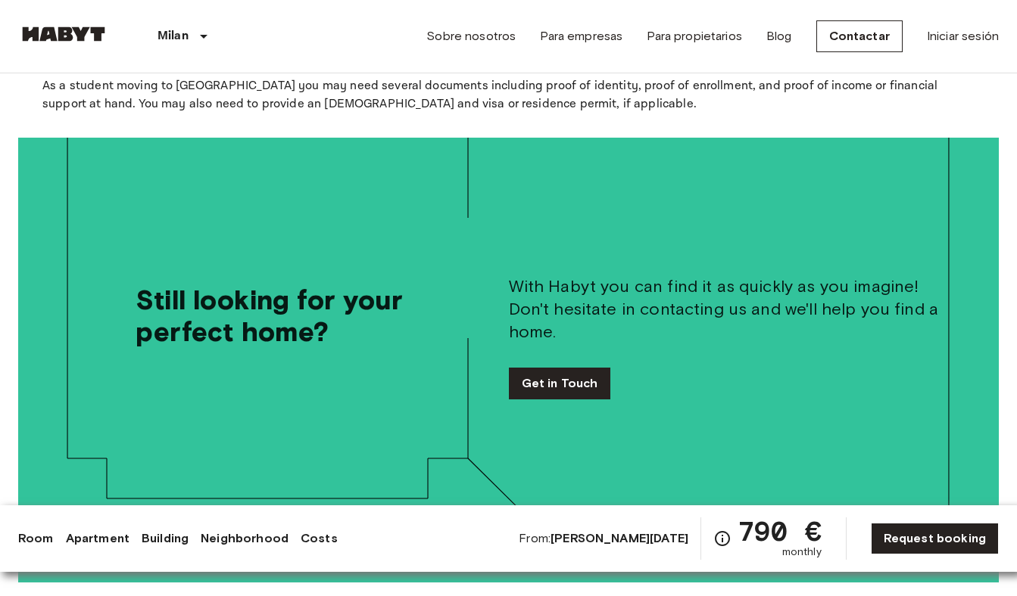
scroll to position [3339, 0]
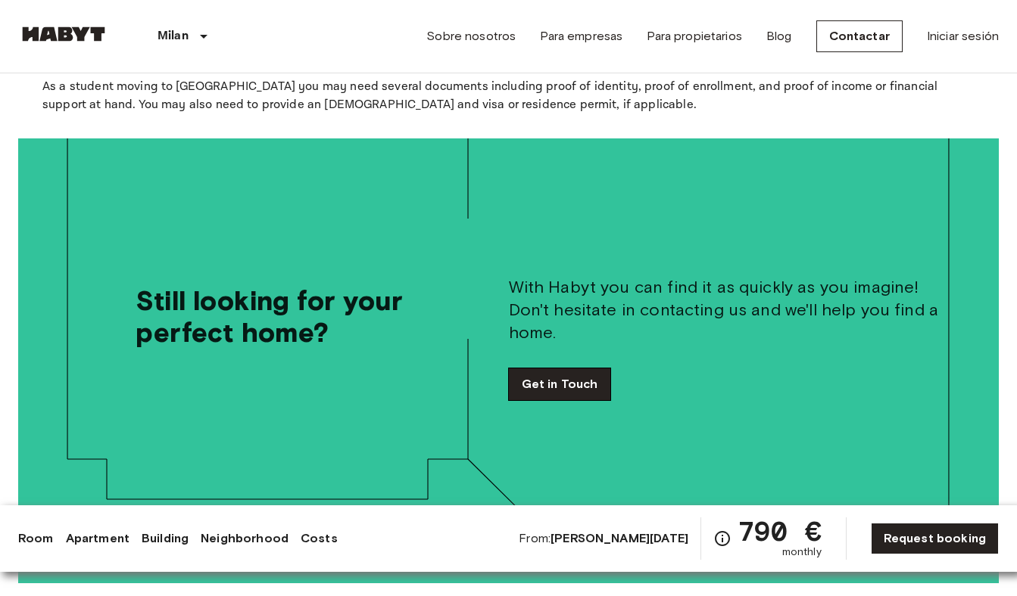
click at [553, 369] on link "Get in Touch" at bounding box center [560, 385] width 102 height 32
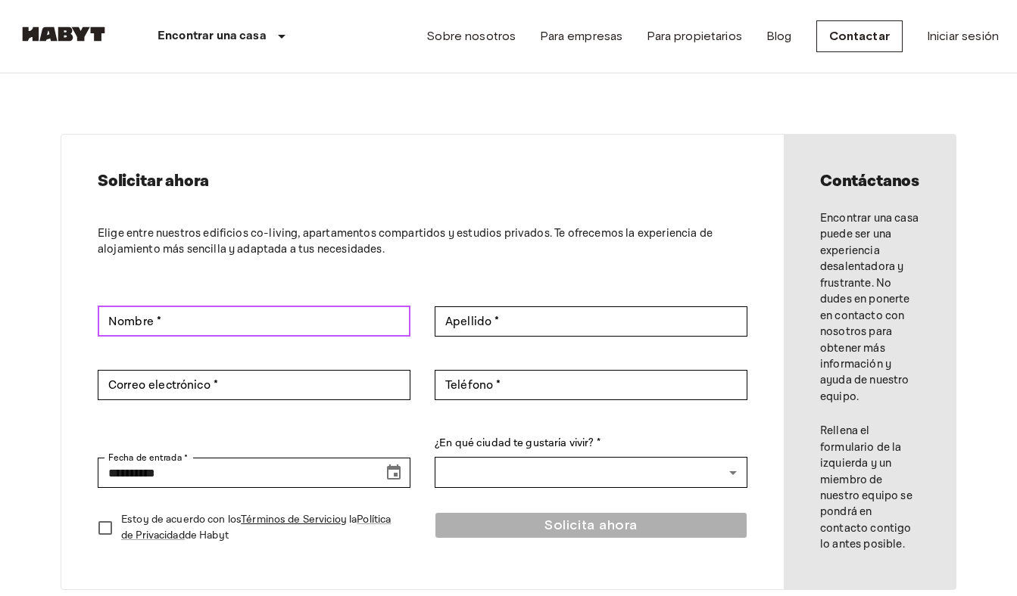
click at [336, 320] on input "Nombre *" at bounding box center [254, 322] width 313 height 30
type input "****"
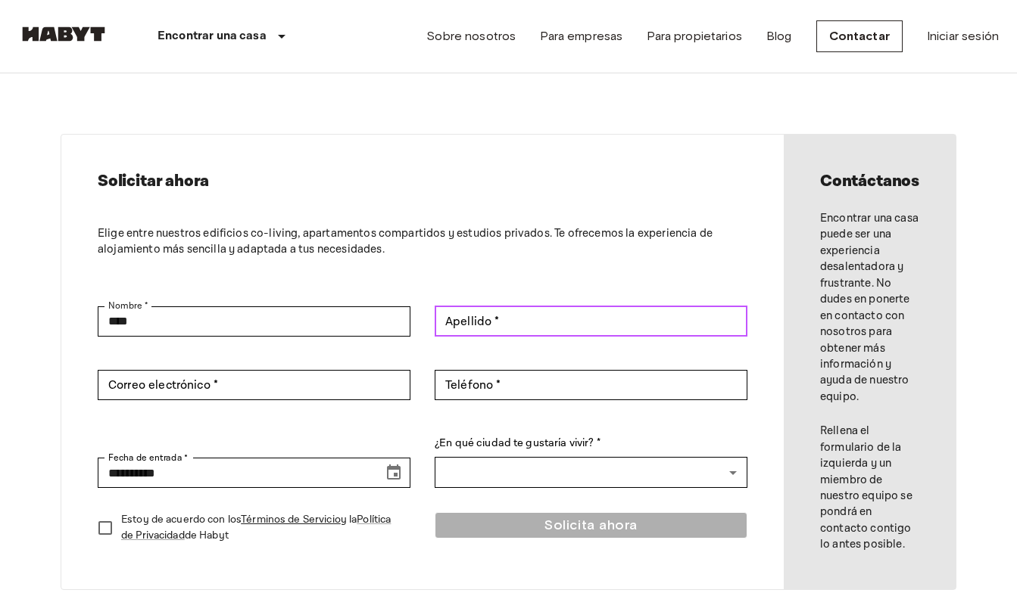
click at [576, 329] on input "Apellido *" at bounding box center [590, 322] width 313 height 30
type input "******"
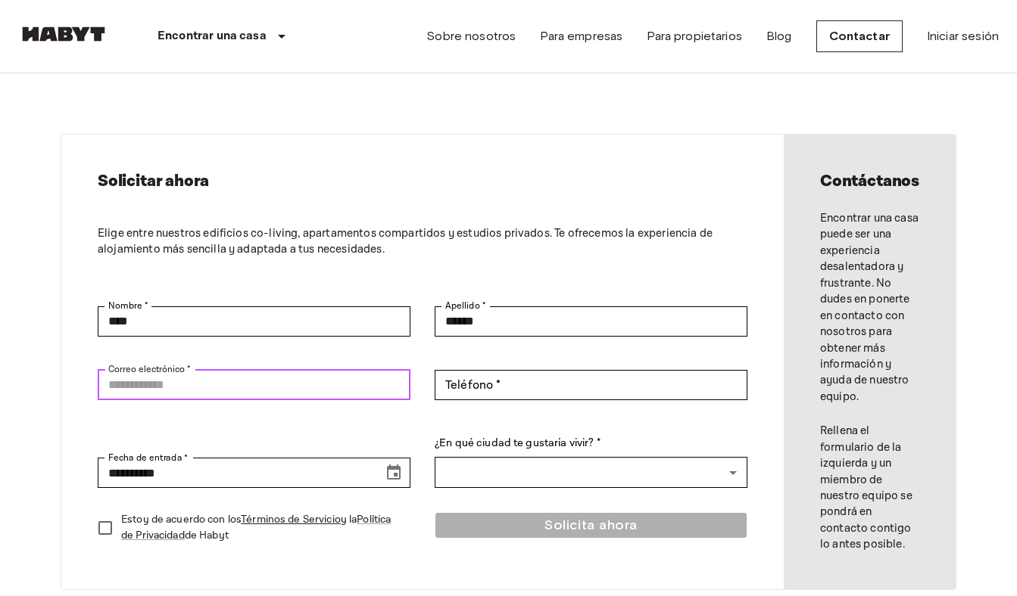
click at [302, 372] on input "Correo electrónico *" at bounding box center [254, 385] width 313 height 30
type input "**********"
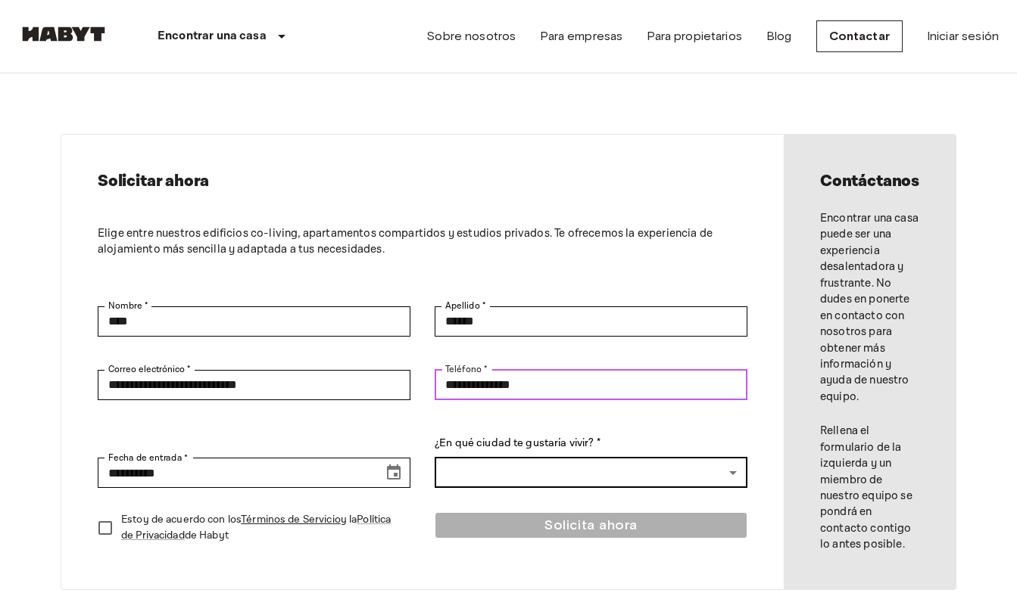
type input "**********"
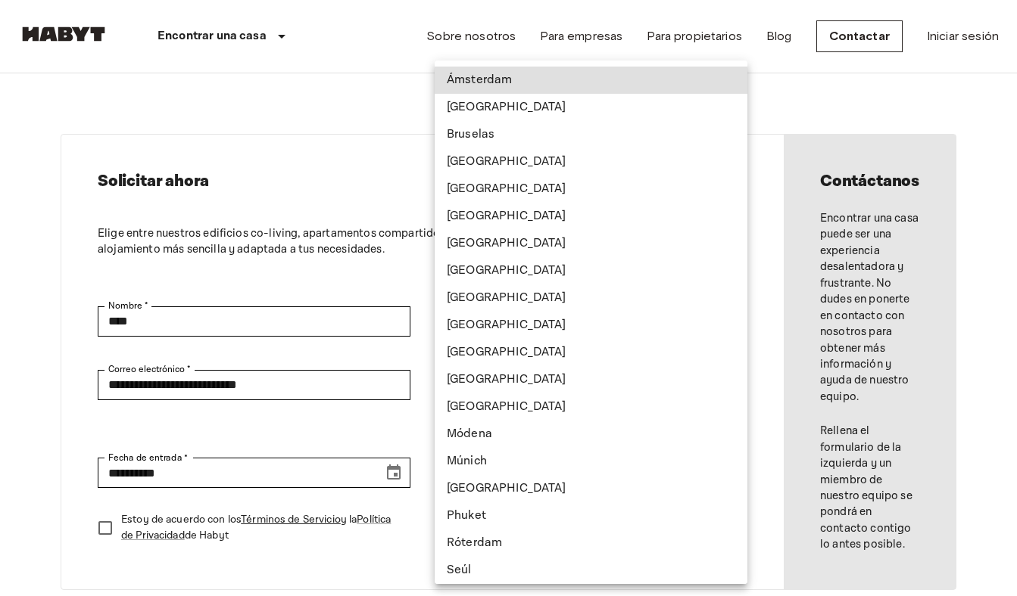
click at [518, 413] on li "Milán" at bounding box center [590, 407] width 313 height 27
type input "*****"
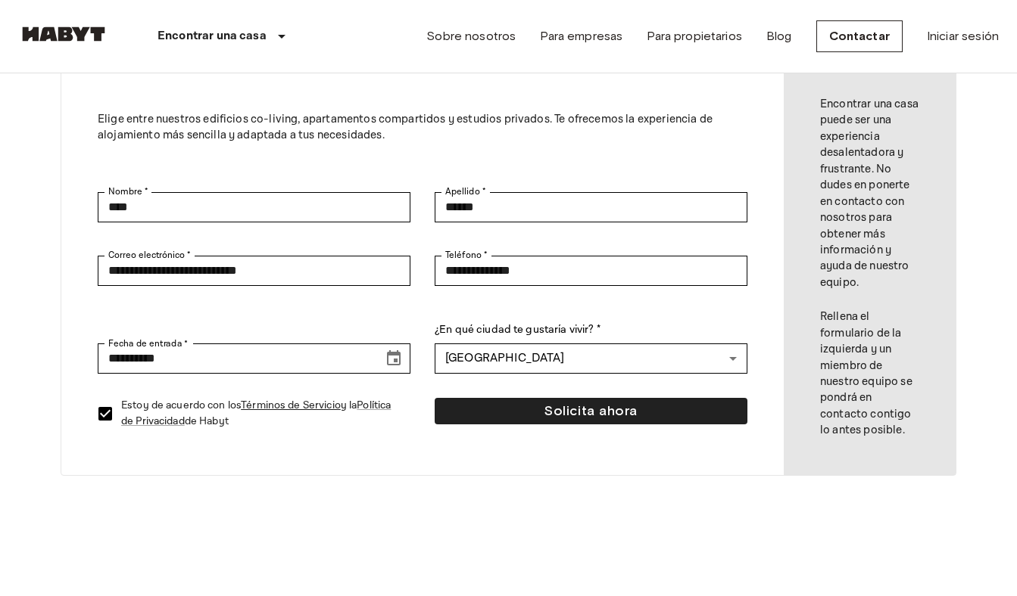
scroll to position [120, 0]
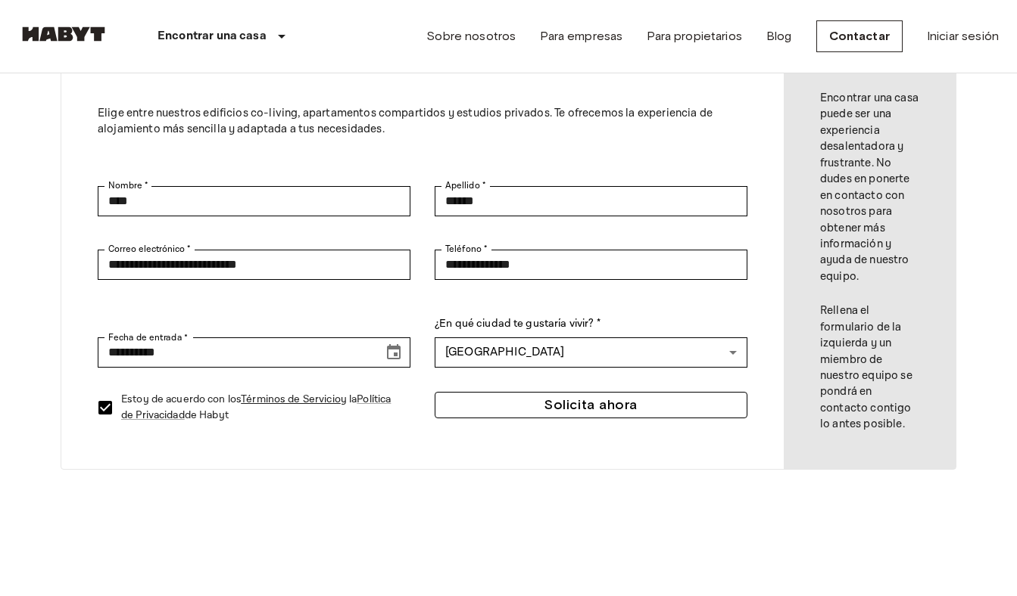
click at [566, 409] on button "Solicita ahora" at bounding box center [590, 405] width 313 height 26
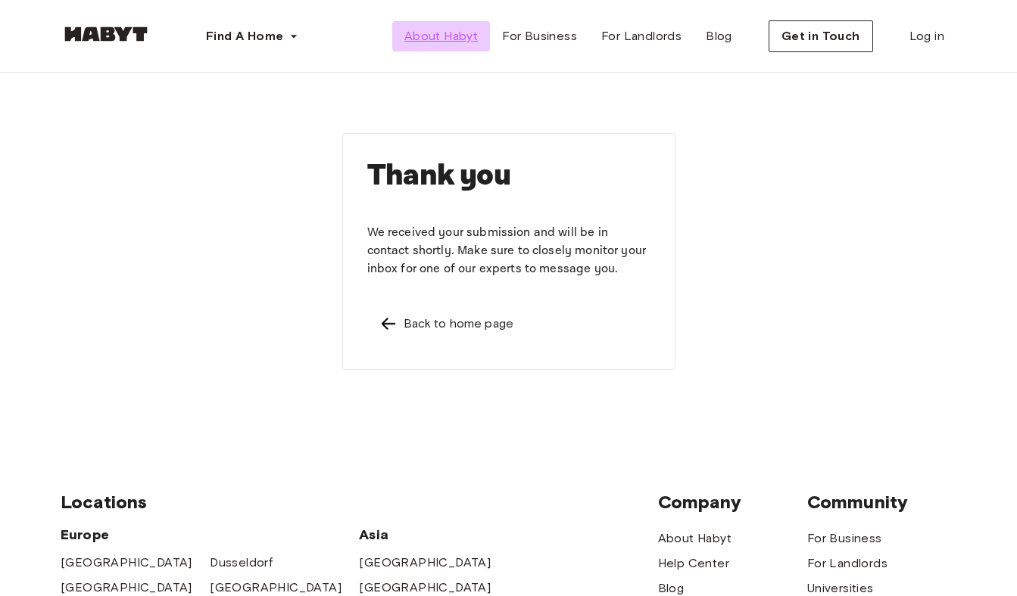
click at [453, 30] on span "About Habyt" at bounding box center [440, 36] width 73 height 18
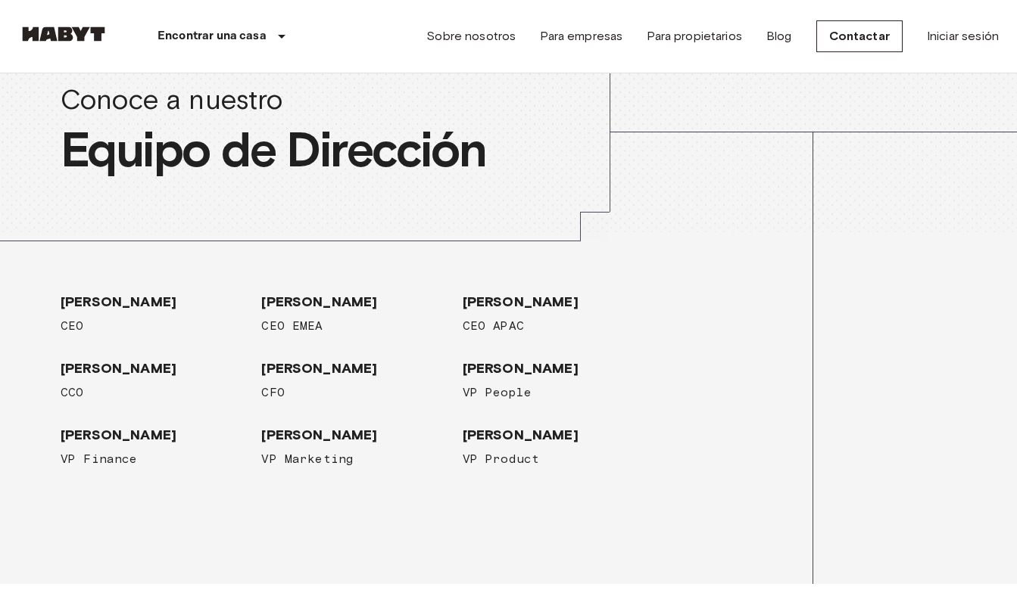
scroll to position [2278, 0]
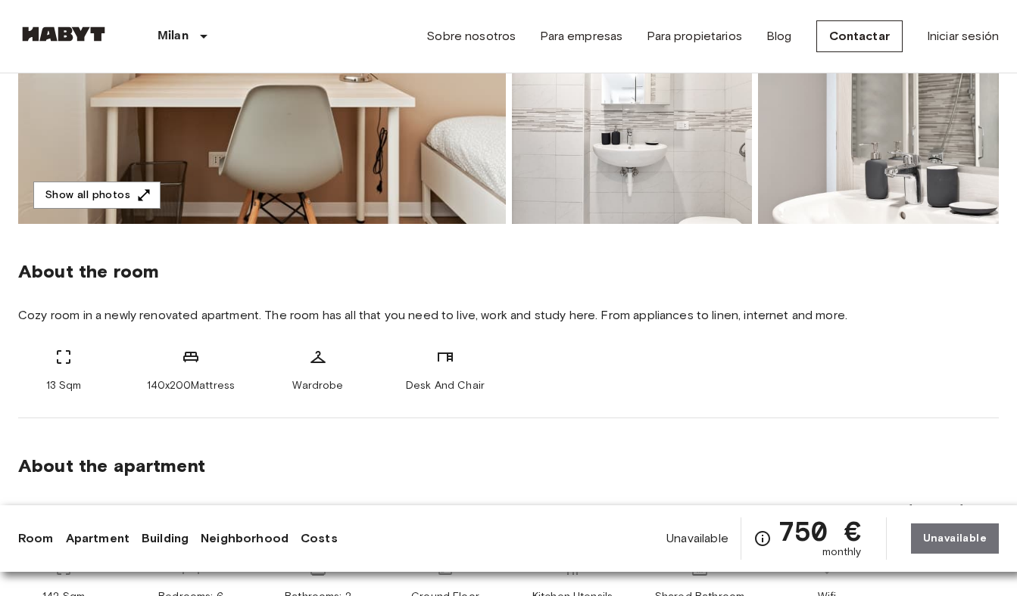
scroll to position [199, 0]
